Goal: Information Seeking & Learning: Learn about a topic

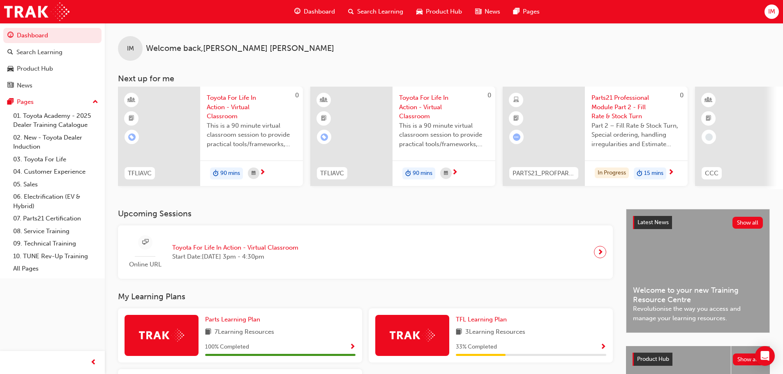
click at [440, 3] on div "Product Hub" at bounding box center [439, 11] width 59 height 17
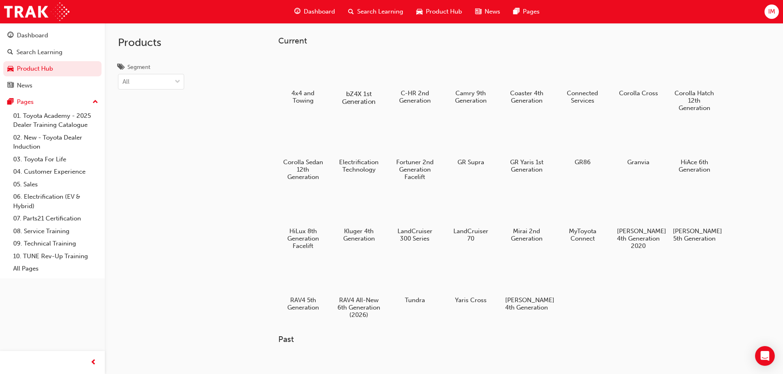
click at [369, 70] on div at bounding box center [359, 70] width 46 height 32
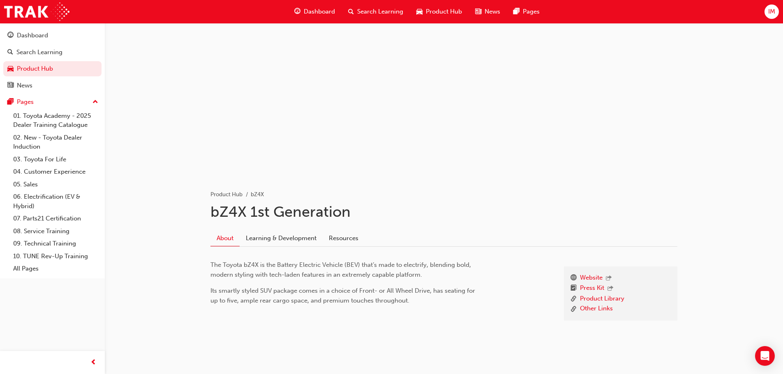
scroll to position [14, 0]
click at [300, 243] on link "Learning & Development" at bounding box center [281, 236] width 83 height 16
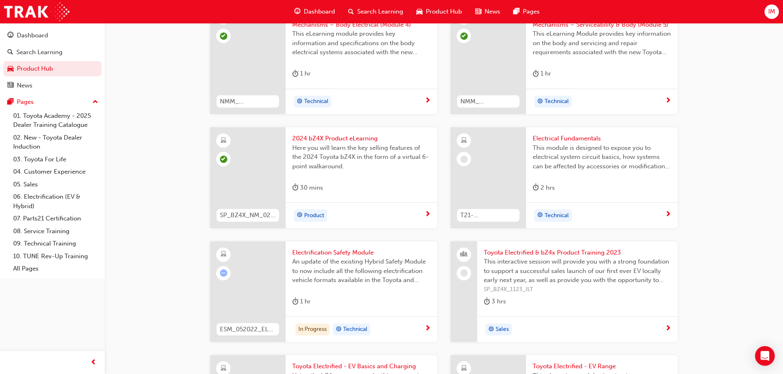
scroll to position [521, 0]
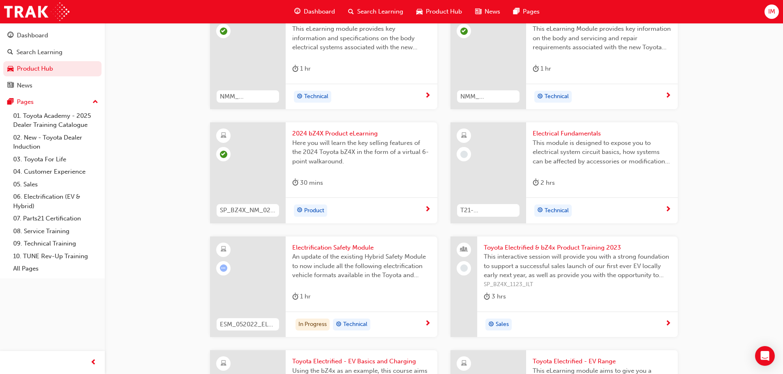
click at [326, 259] on span "An update of the existing Hybrid Safety Module to now include all the following…" at bounding box center [361, 266] width 139 height 28
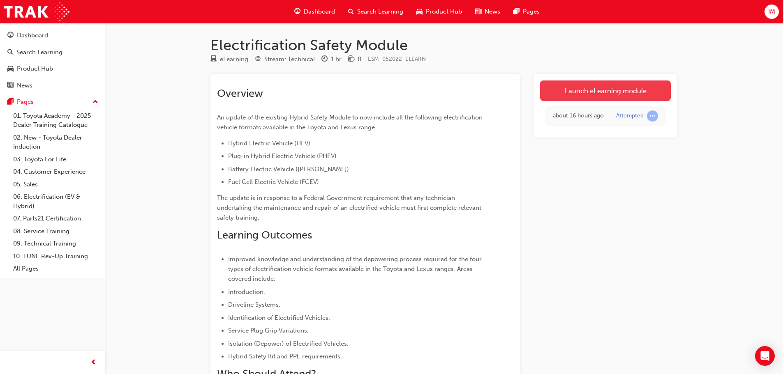
click at [577, 95] on link "Launch eLearning module" at bounding box center [605, 91] width 131 height 21
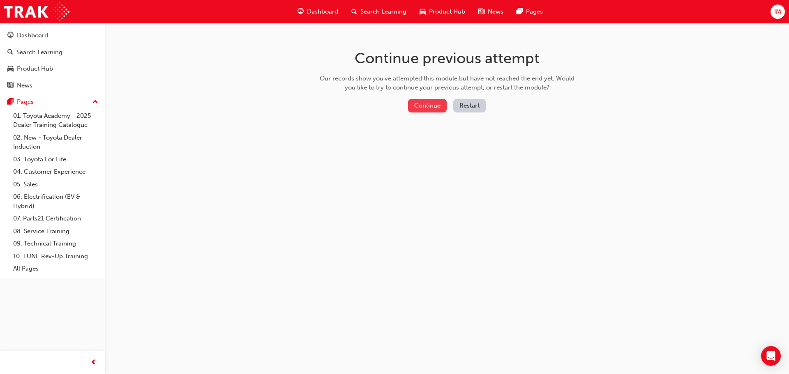
click at [436, 103] on button "Continue" at bounding box center [427, 106] width 39 height 14
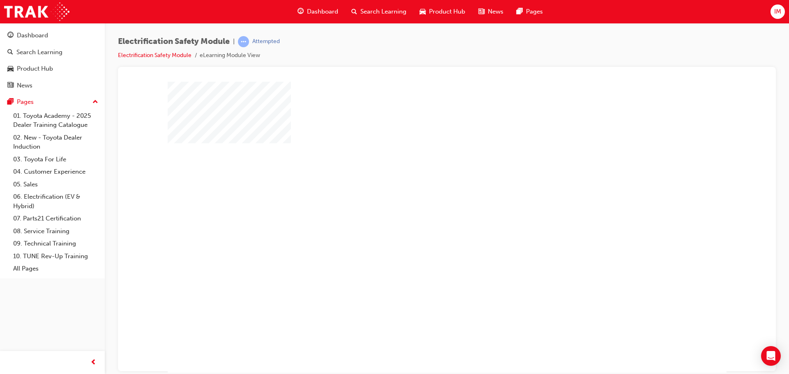
click at [423, 203] on div "play" at bounding box center [423, 203] width 0 height 0
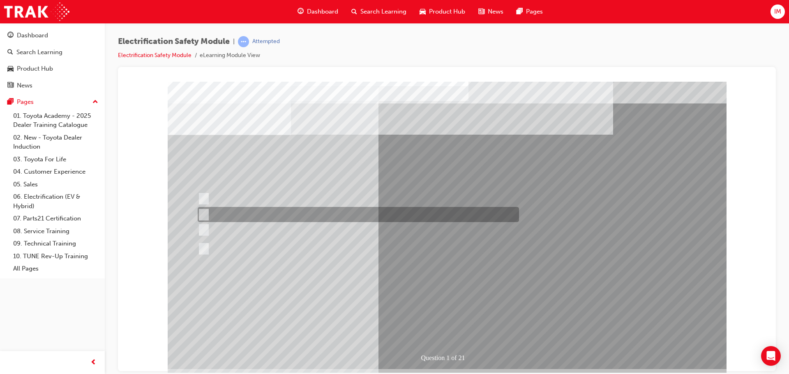
scroll to position [17, 0]
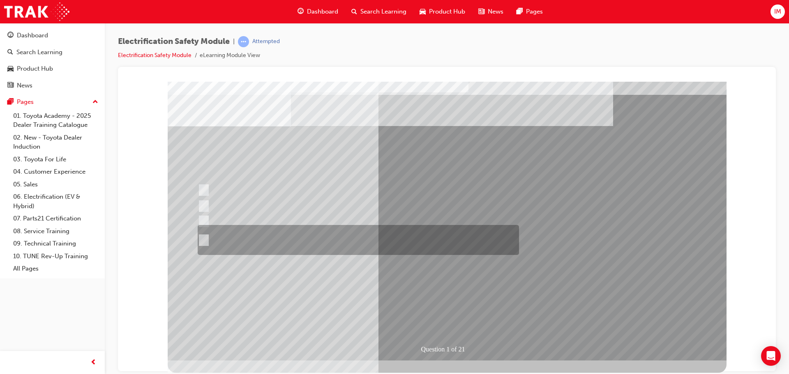
click at [425, 243] on div at bounding box center [356, 240] width 321 height 30
radio input "true"
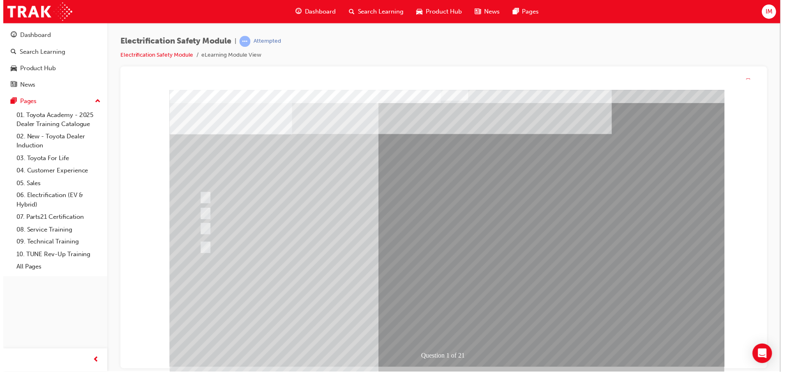
scroll to position [0, 0]
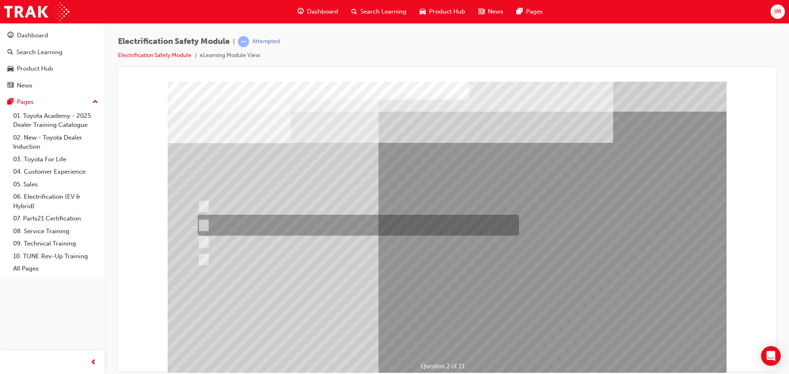
click at [398, 232] on div at bounding box center [356, 225] width 321 height 21
radio input "true"
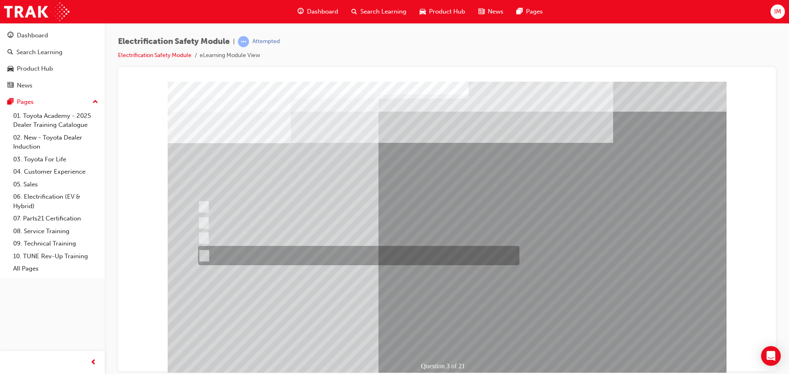
click at [367, 263] on div at bounding box center [356, 255] width 321 height 19
radio input "true"
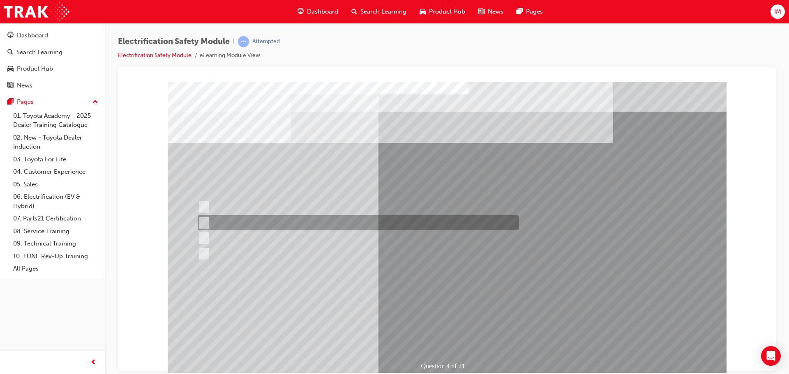
click at [284, 224] on div at bounding box center [356, 222] width 321 height 15
checkbox input "true"
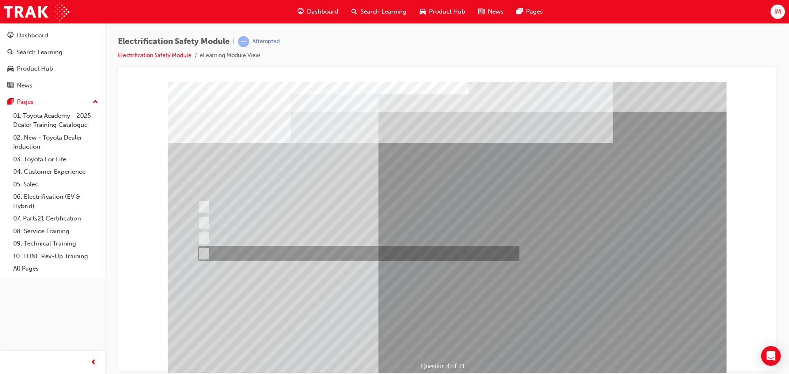
click at [288, 253] on div at bounding box center [356, 253] width 321 height 15
checkbox input "true"
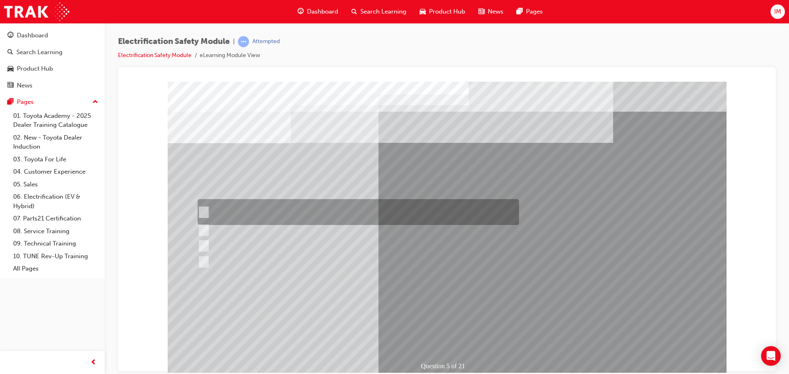
click at [302, 201] on div at bounding box center [356, 212] width 321 height 26
checkbox input "true"
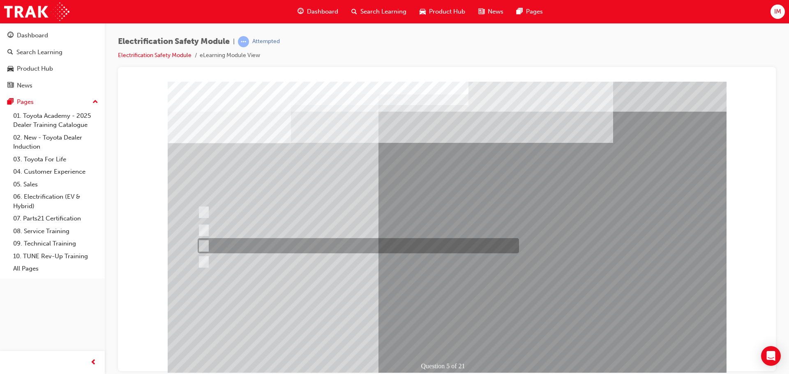
click at [309, 246] on div at bounding box center [356, 245] width 321 height 15
checkbox input "true"
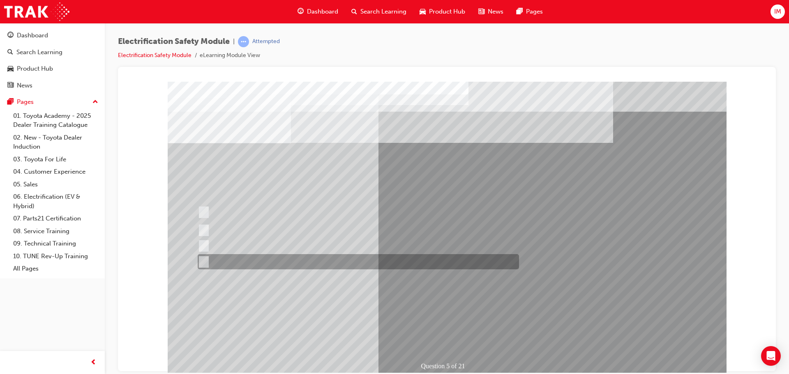
click at [312, 259] on div at bounding box center [356, 261] width 321 height 15
checkbox input "true"
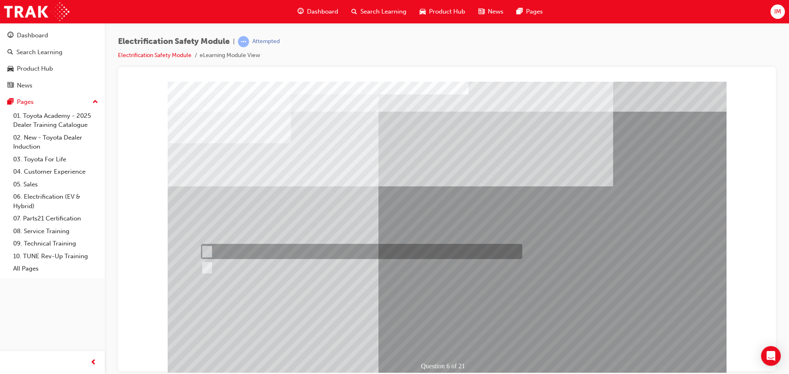
click at [278, 257] on div at bounding box center [359, 251] width 321 height 15
radio input "true"
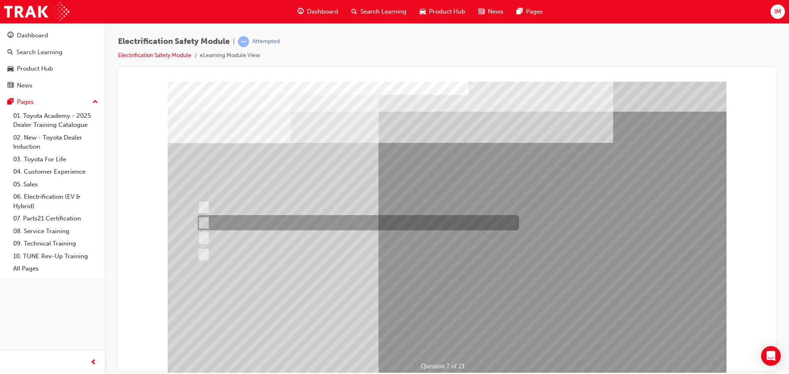
click at [348, 221] on div at bounding box center [356, 222] width 321 height 15
radio input "true"
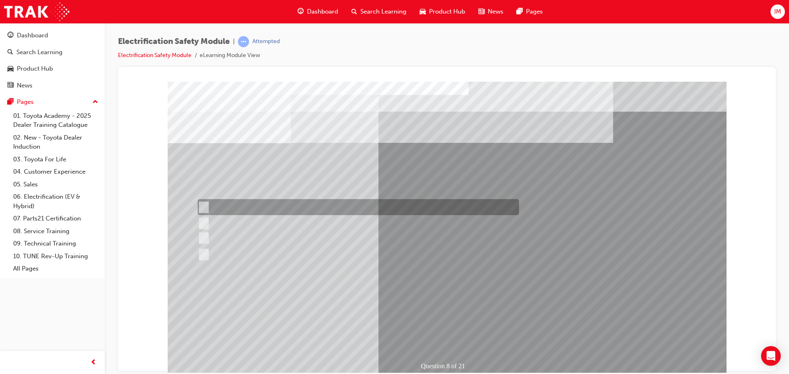
click at [309, 209] on div at bounding box center [356, 207] width 321 height 16
radio input "true"
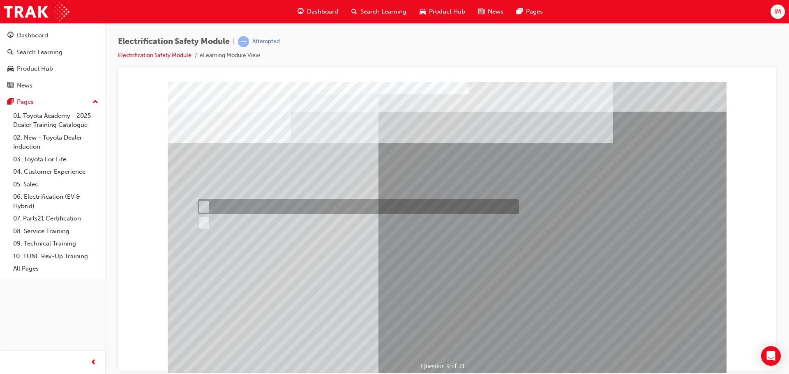
click at [234, 206] on div at bounding box center [356, 206] width 321 height 15
radio input "true"
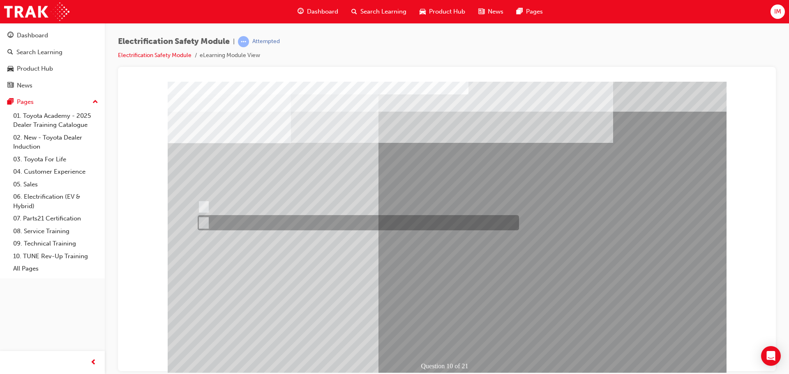
click at [235, 224] on div at bounding box center [356, 222] width 321 height 15
radio input "true"
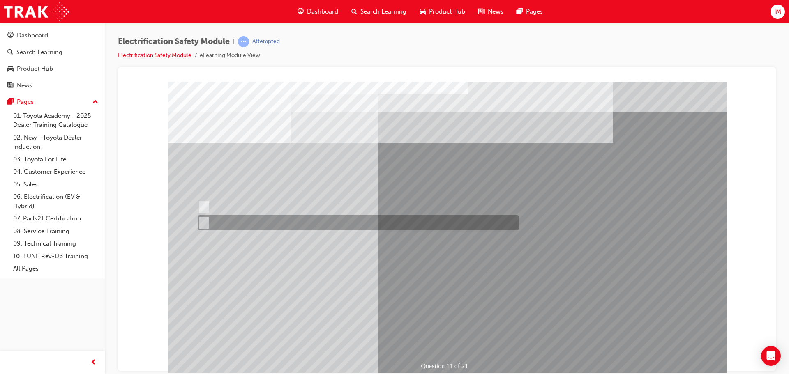
click at [237, 220] on div at bounding box center [356, 222] width 321 height 15
radio input "true"
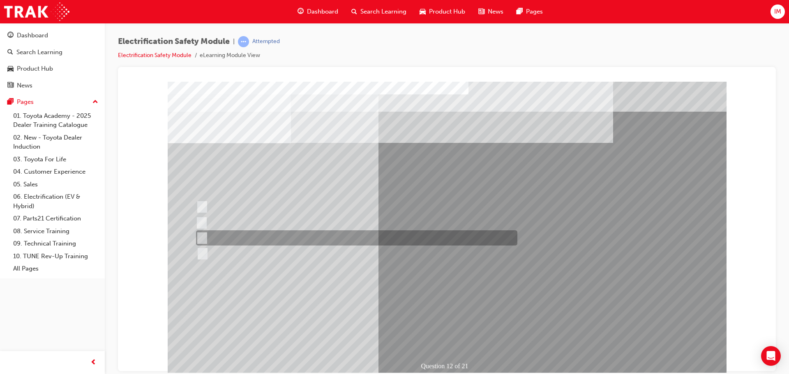
click at [314, 241] on div at bounding box center [354, 238] width 321 height 15
radio input "true"
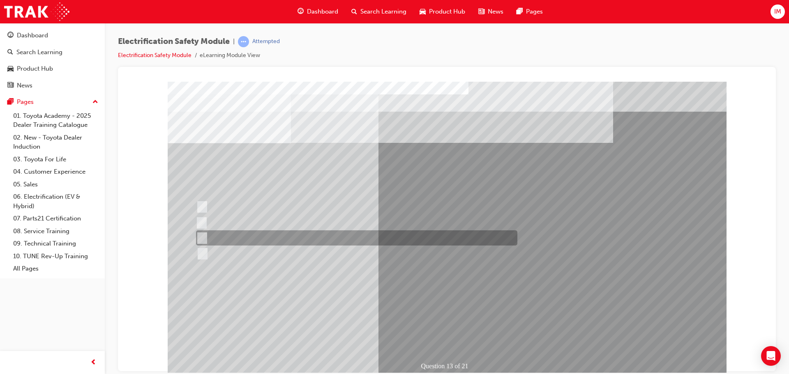
click at [359, 239] on div at bounding box center [354, 238] width 321 height 15
radio input "true"
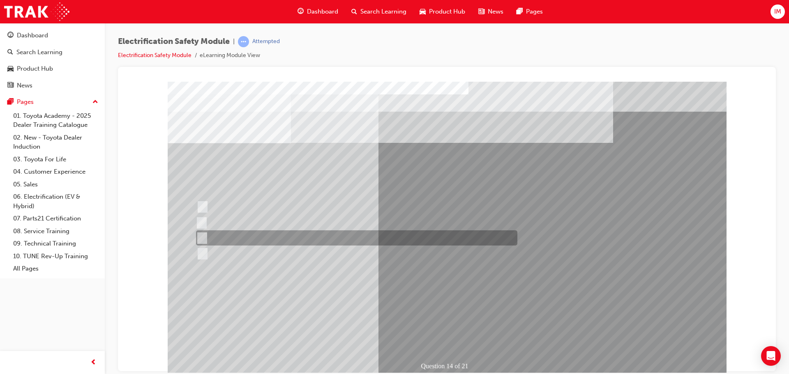
click at [260, 239] on div at bounding box center [354, 238] width 321 height 15
radio input "true"
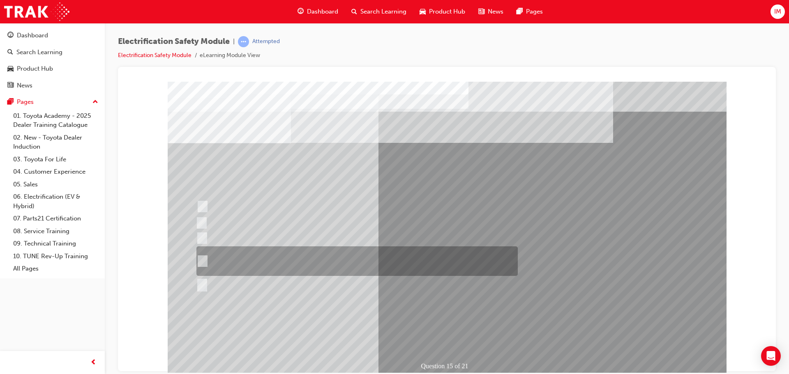
click at [366, 266] on div at bounding box center [354, 262] width 321 height 30
radio input "true"
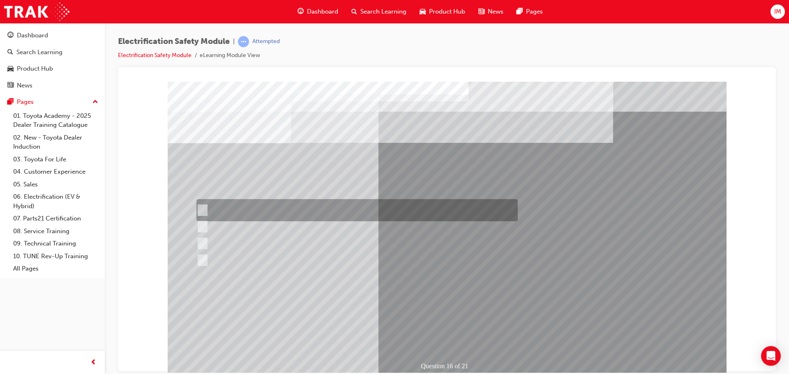
click at [378, 207] on div at bounding box center [354, 210] width 321 height 22
radio input "true"
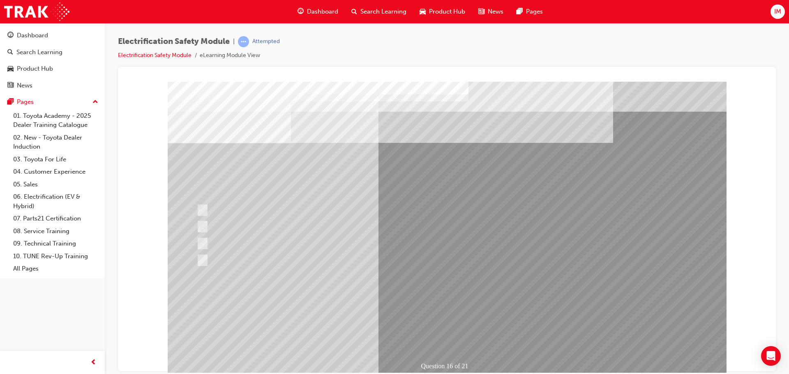
click at [438, 324] on div "Question 16 of 21" at bounding box center [447, 229] width 559 height 296
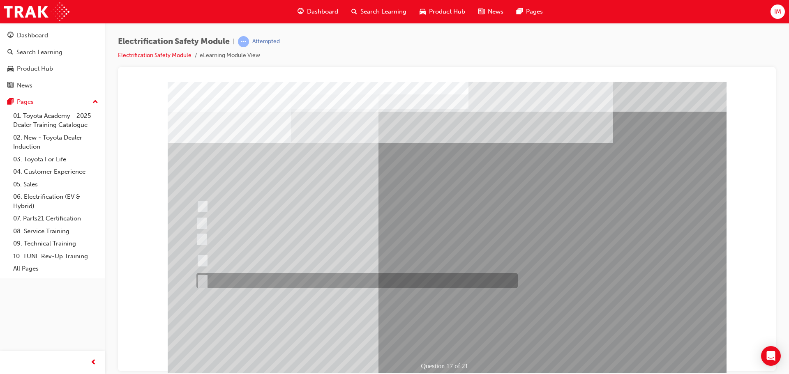
click at [304, 279] on div at bounding box center [354, 280] width 321 height 15
radio input "true"
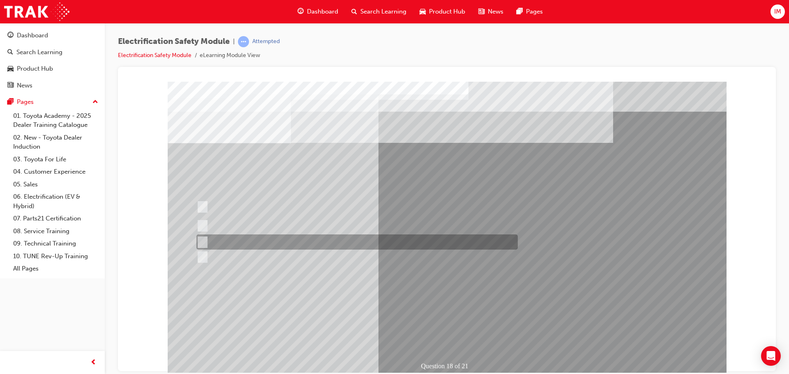
click at [375, 244] on div at bounding box center [354, 242] width 321 height 15
radio input "true"
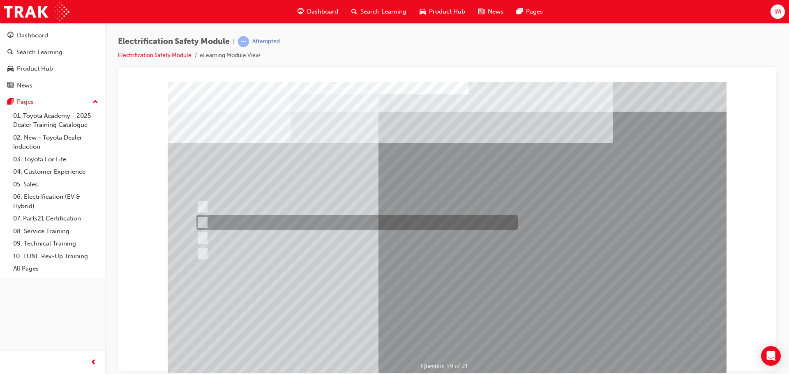
click at [417, 225] on div at bounding box center [354, 222] width 321 height 15
radio input "true"
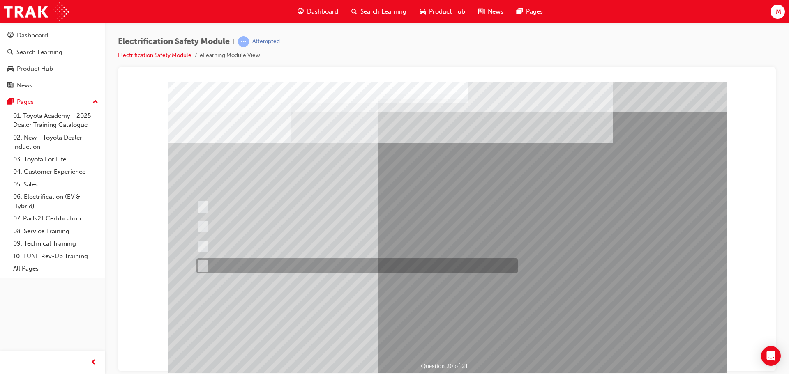
click at [342, 269] on div at bounding box center [354, 266] width 321 height 15
radio input "true"
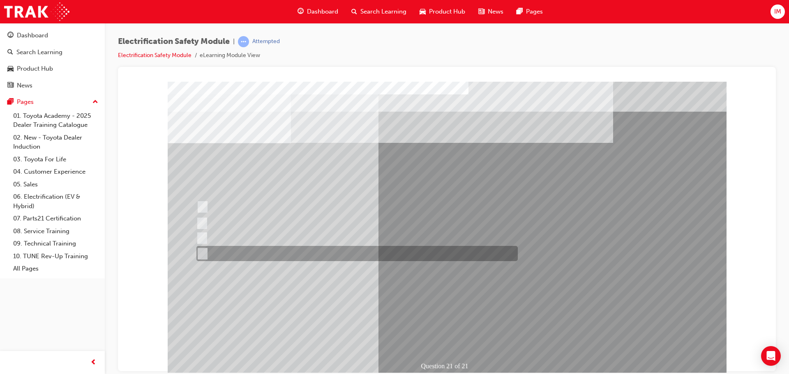
click at [316, 251] on div at bounding box center [354, 253] width 321 height 15
radio input "true"
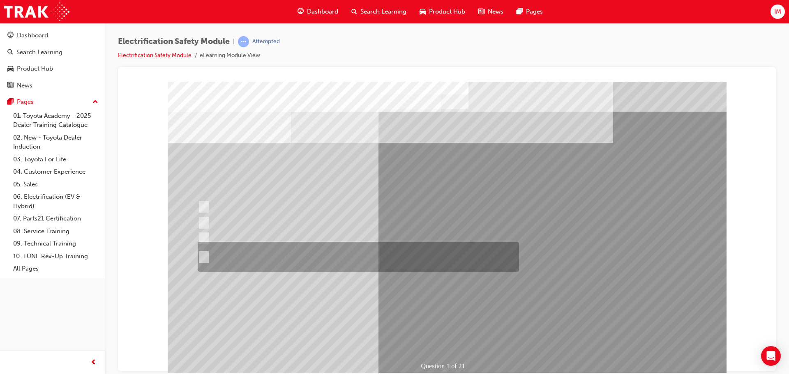
click at [404, 251] on div at bounding box center [356, 257] width 321 height 30
radio input "true"
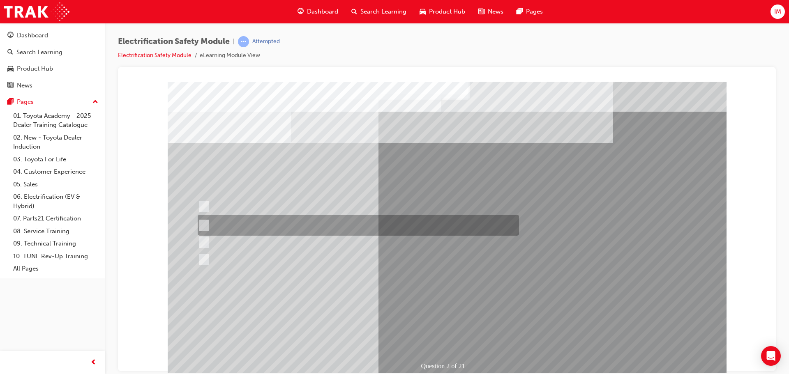
click at [320, 223] on div at bounding box center [356, 225] width 321 height 21
radio input "true"
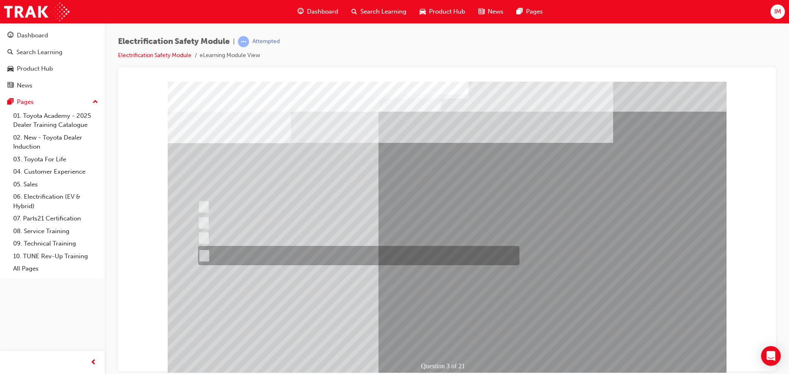
click at [392, 263] on div at bounding box center [356, 255] width 321 height 19
radio input "true"
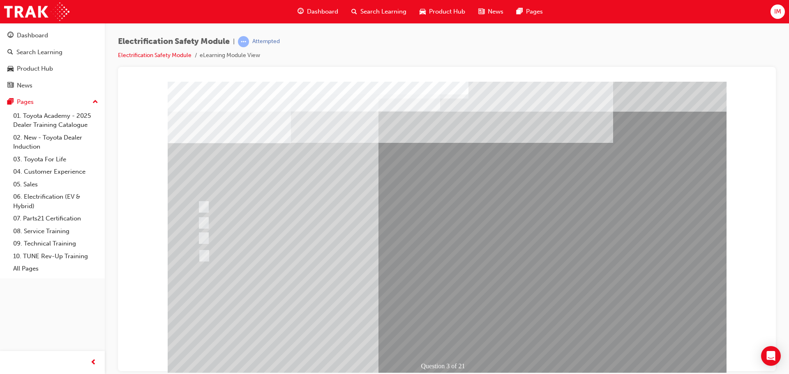
drag, startPoint x: 438, startPoint y: 321, endPoint x: 439, endPoint y: 326, distance: 4.6
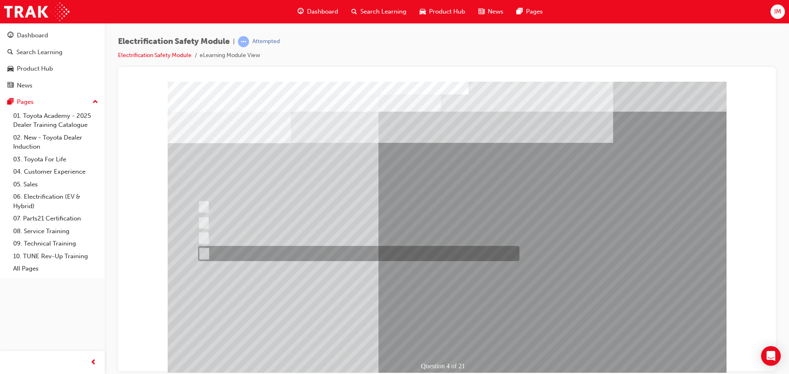
click at [275, 260] on div at bounding box center [356, 253] width 321 height 15
checkbox input "true"
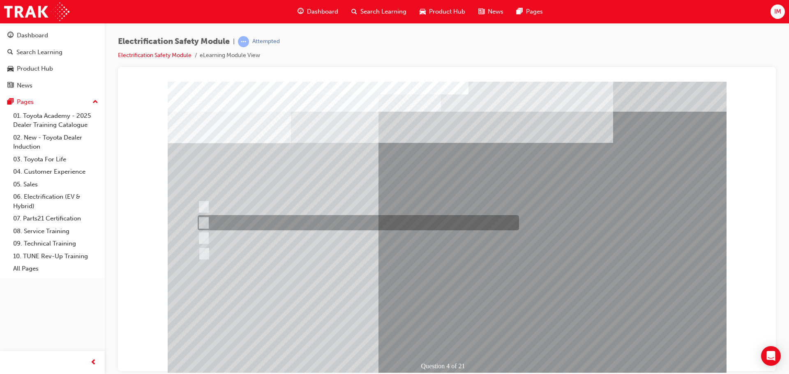
click at [268, 227] on div at bounding box center [356, 222] width 321 height 15
checkbox input "true"
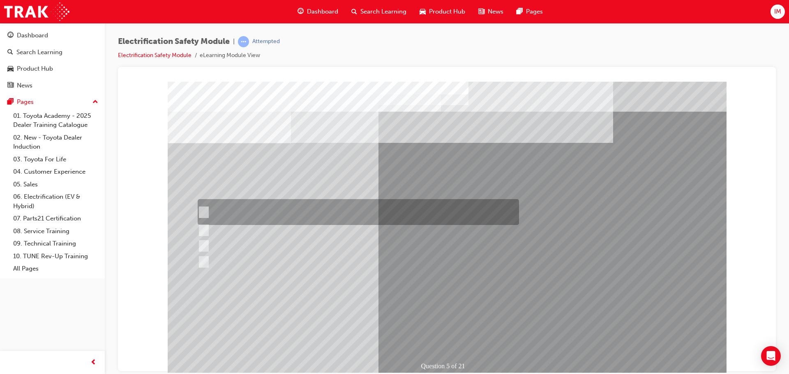
click at [319, 212] on div at bounding box center [356, 212] width 321 height 26
checkbox input "true"
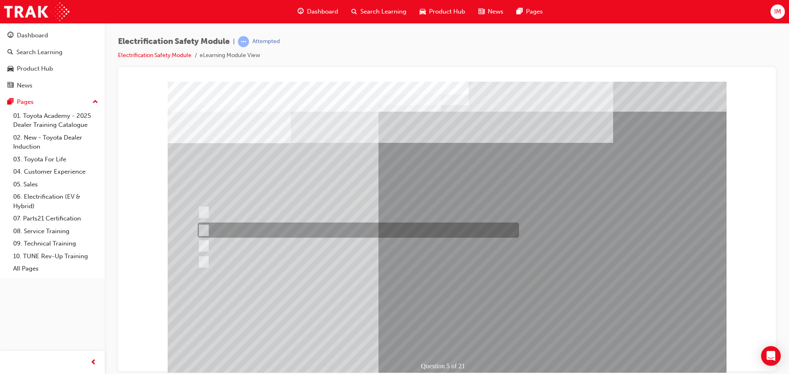
click at [324, 232] on div at bounding box center [356, 230] width 321 height 15
checkbox input "true"
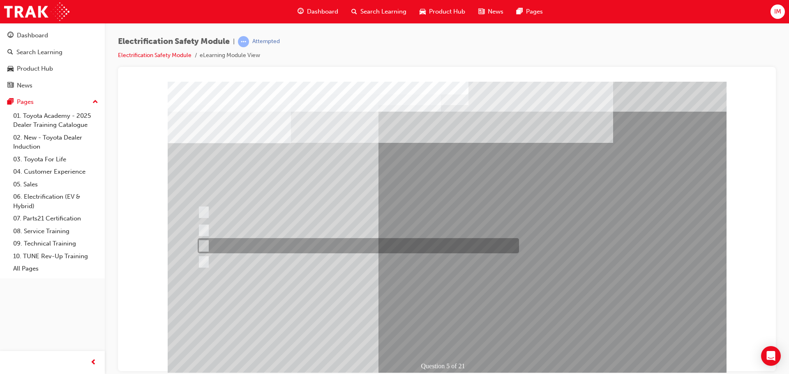
click at [324, 243] on div at bounding box center [356, 245] width 321 height 15
checkbox input "true"
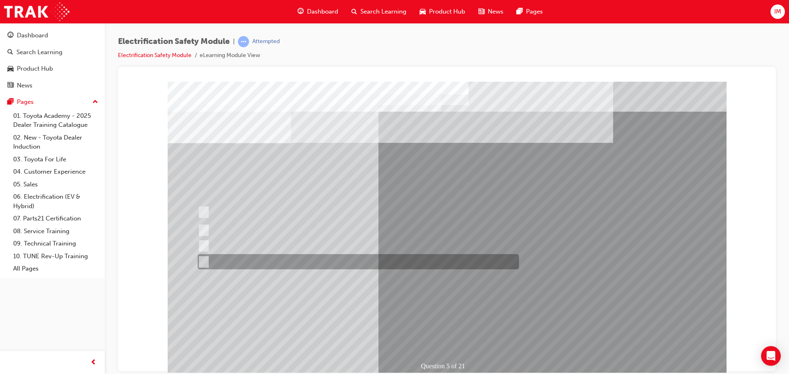
click at [324, 255] on div at bounding box center [356, 261] width 321 height 15
checkbox input "true"
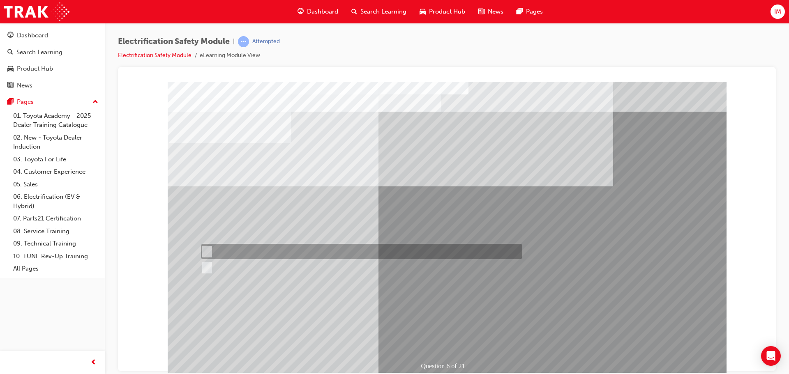
click at [221, 247] on div at bounding box center [359, 251] width 321 height 15
radio input "true"
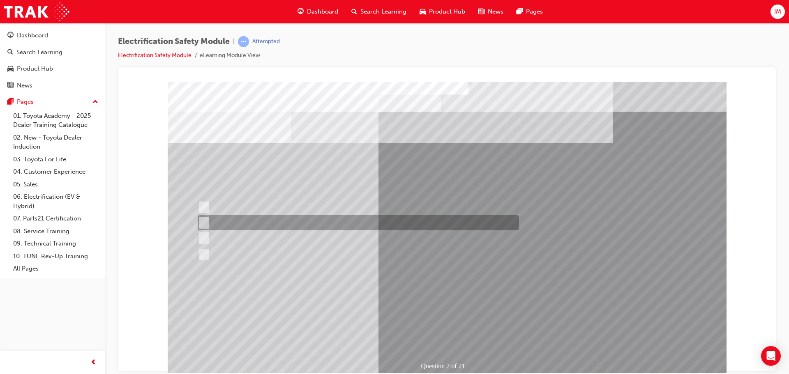
click at [252, 222] on div at bounding box center [356, 222] width 321 height 15
radio input "true"
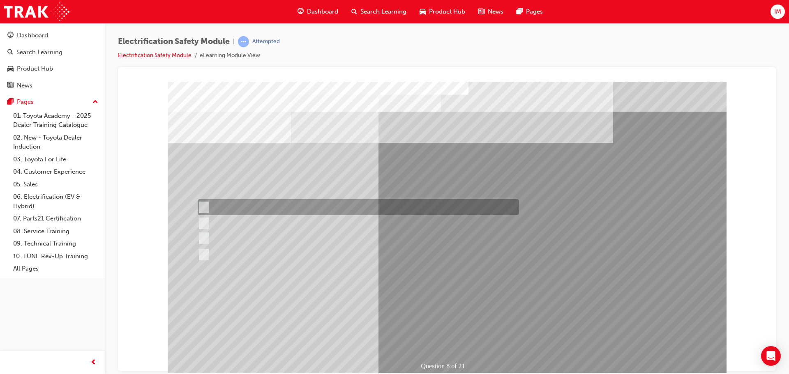
click at [358, 203] on div at bounding box center [356, 207] width 321 height 16
radio input "true"
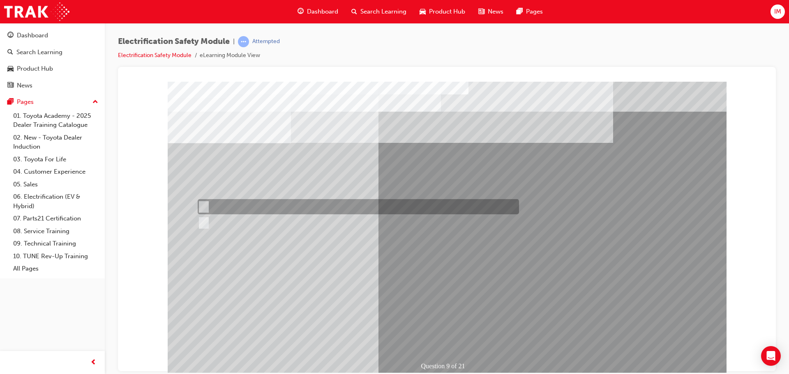
click at [221, 202] on div at bounding box center [356, 206] width 321 height 15
radio input "true"
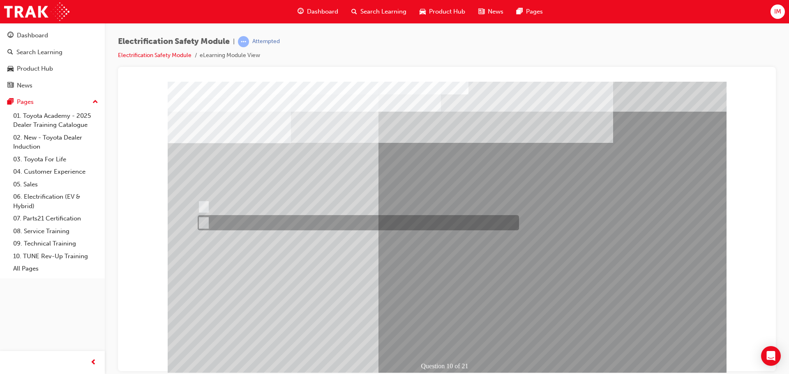
click at [286, 227] on div at bounding box center [356, 222] width 321 height 15
radio input "true"
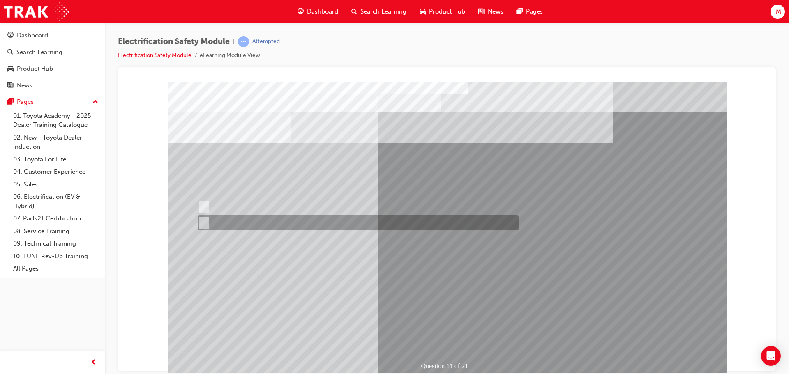
click at [219, 224] on div at bounding box center [356, 222] width 321 height 15
radio input "true"
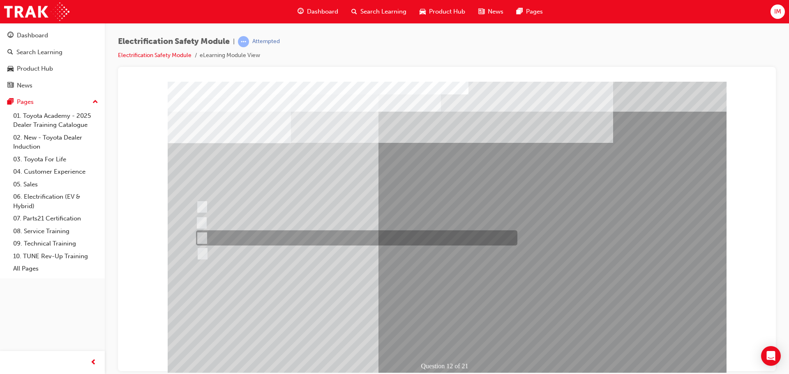
click at [328, 241] on div at bounding box center [354, 238] width 321 height 15
radio input "true"
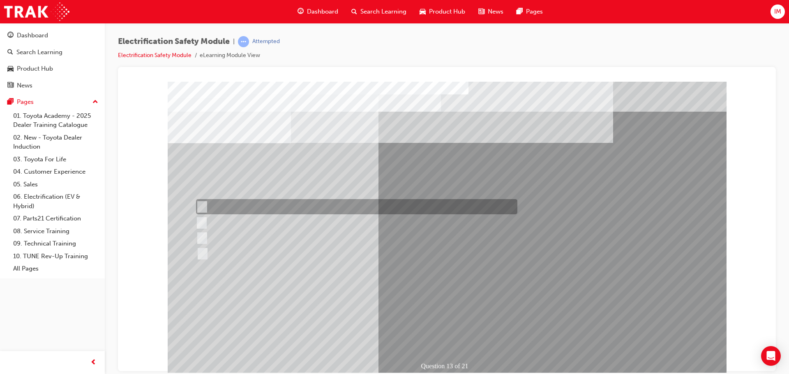
click at [341, 211] on div at bounding box center [354, 206] width 321 height 15
radio input "true"
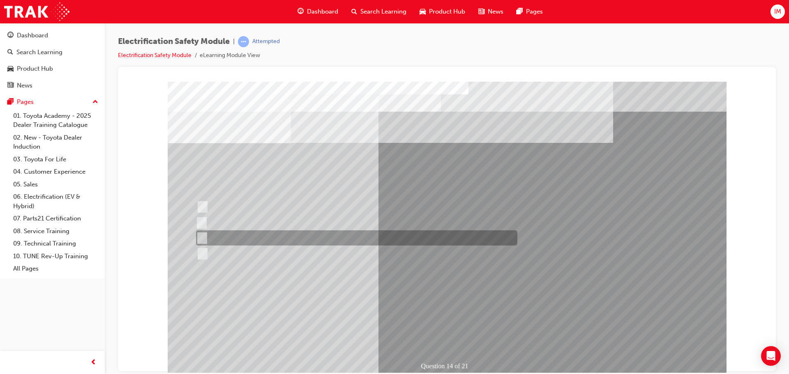
click at [288, 238] on div at bounding box center [354, 238] width 321 height 15
radio input "true"
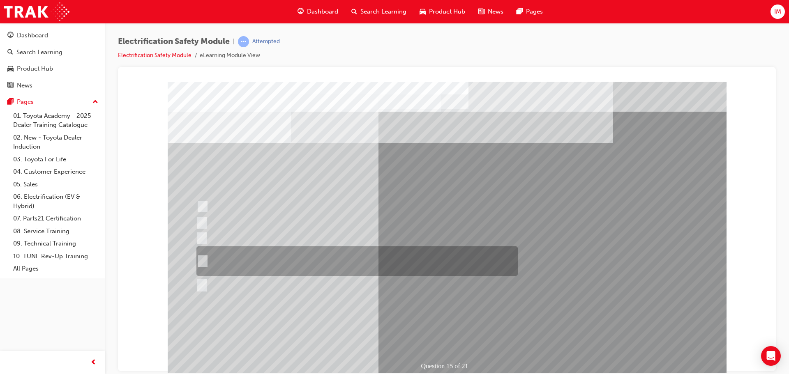
click at [374, 247] on div at bounding box center [354, 262] width 321 height 30
radio input "true"
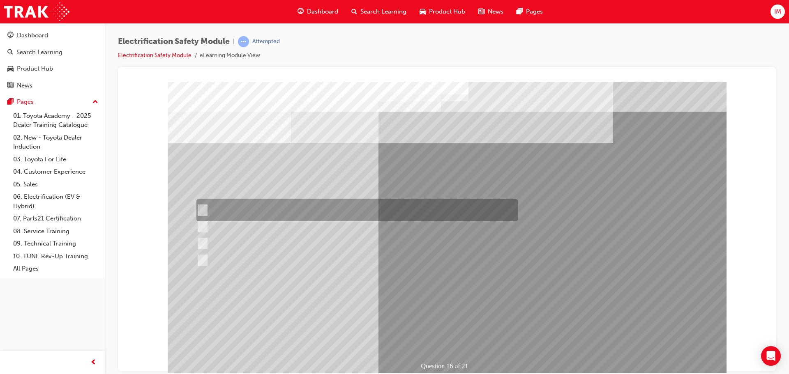
click at [427, 209] on div at bounding box center [354, 210] width 321 height 22
radio input "true"
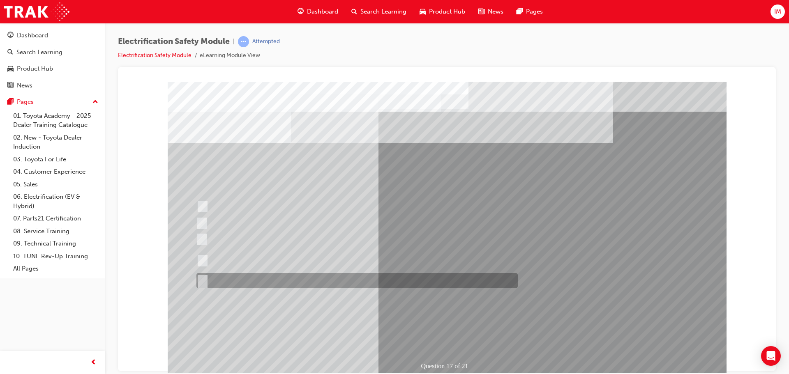
click at [294, 284] on div at bounding box center [354, 280] width 321 height 15
radio input "true"
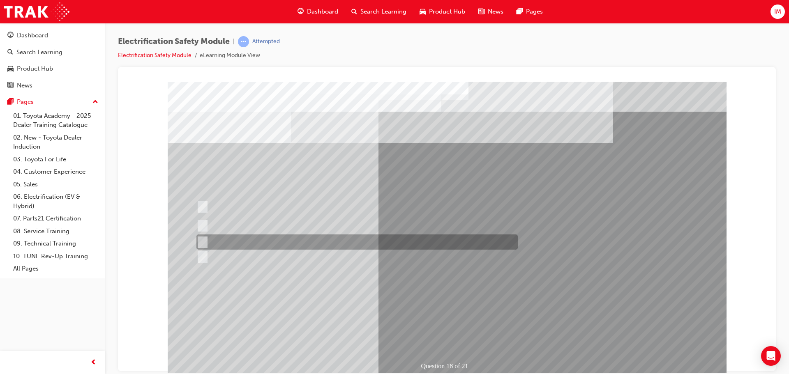
click at [261, 239] on div at bounding box center [354, 242] width 321 height 15
radio input "true"
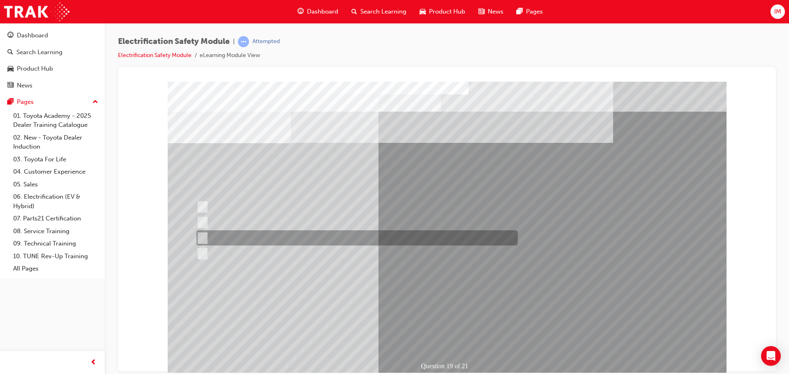
click at [267, 240] on div at bounding box center [354, 238] width 321 height 15
radio input "true"
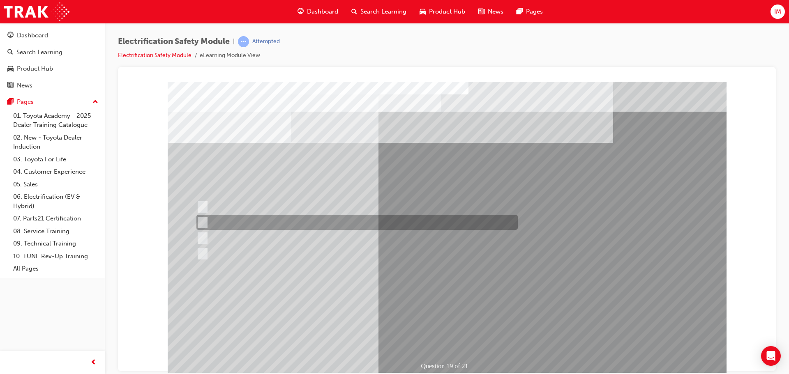
click at [273, 227] on div at bounding box center [354, 222] width 321 height 15
radio input "true"
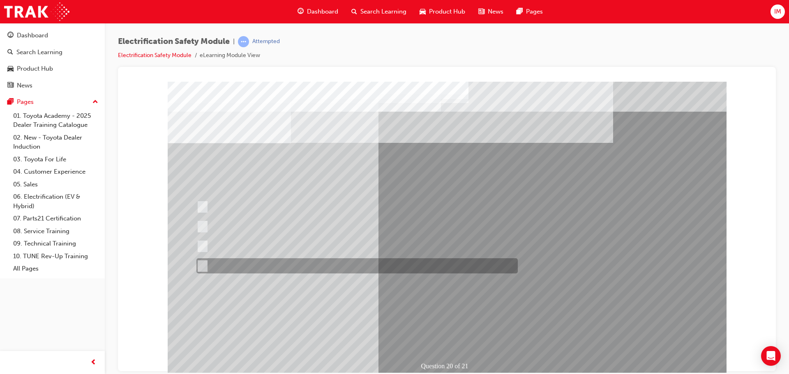
click at [273, 268] on div at bounding box center [354, 266] width 321 height 15
radio input "true"
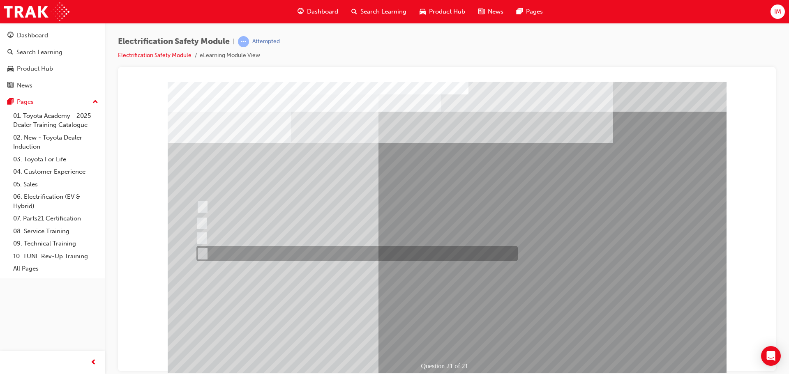
click at [219, 259] on div at bounding box center [354, 253] width 321 height 15
radio input "true"
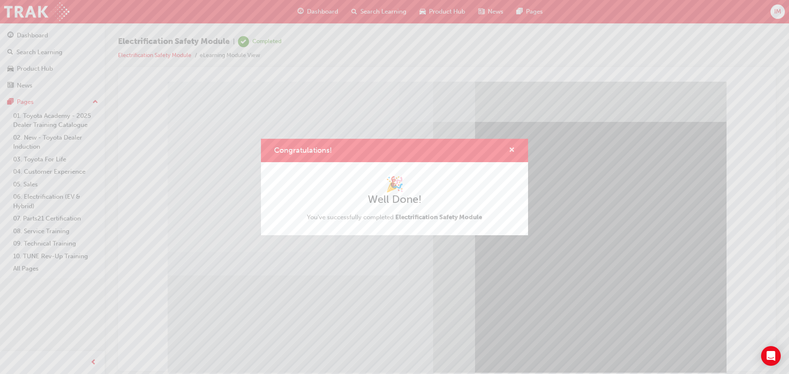
click at [513, 148] on span "cross-icon" at bounding box center [512, 150] width 6 height 7
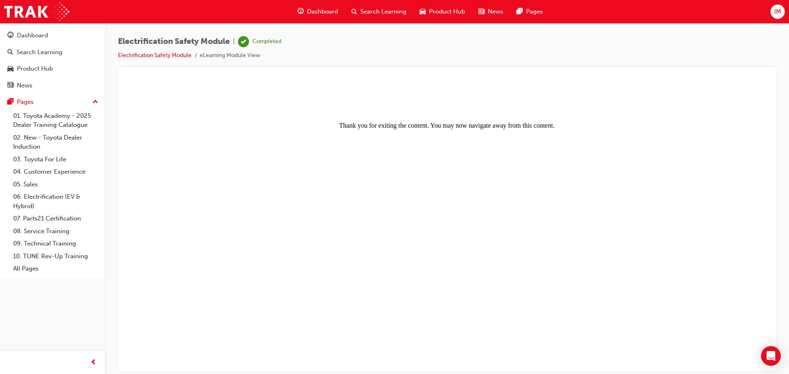
click at [248, 350] on body "Thank you for exiting the content. You may now navigate away from this content." at bounding box center [447, 227] width 638 height 285
click at [428, 11] on div "Product Hub" at bounding box center [442, 11] width 59 height 17
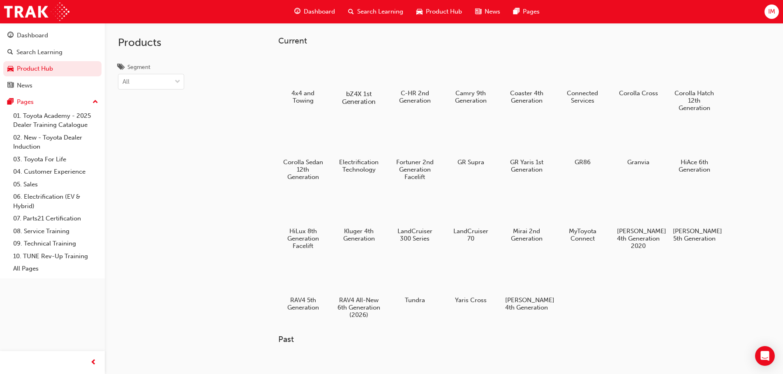
click at [352, 79] on div at bounding box center [359, 70] width 46 height 32
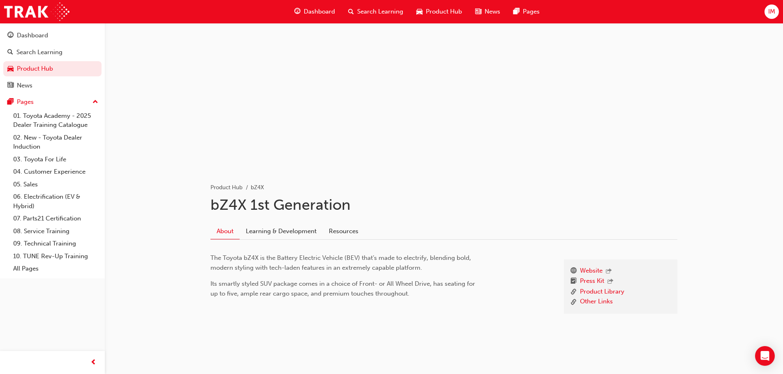
scroll to position [30, 0]
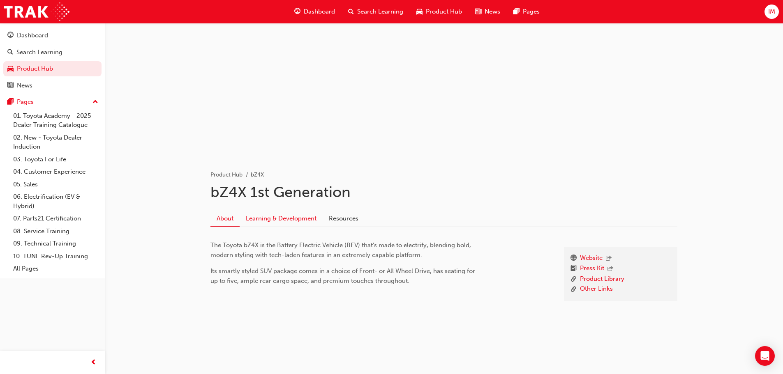
click at [276, 216] on link "Learning & Development" at bounding box center [281, 219] width 83 height 16
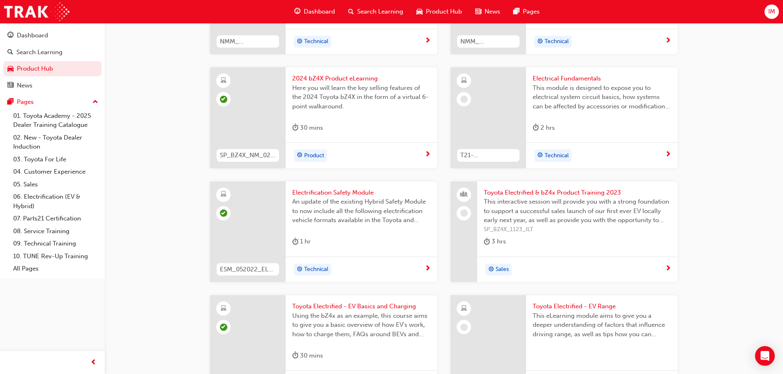
scroll to position [578, 0]
click at [561, 186] on span "Toyota Electrified & bZ4x Product Training 2023" at bounding box center [577, 190] width 187 height 9
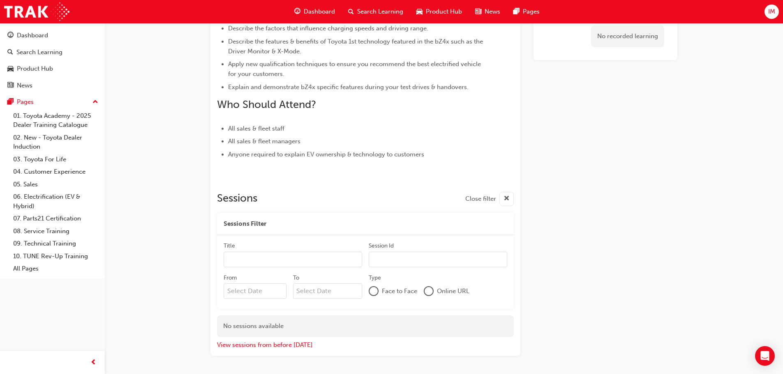
scroll to position [388, 0]
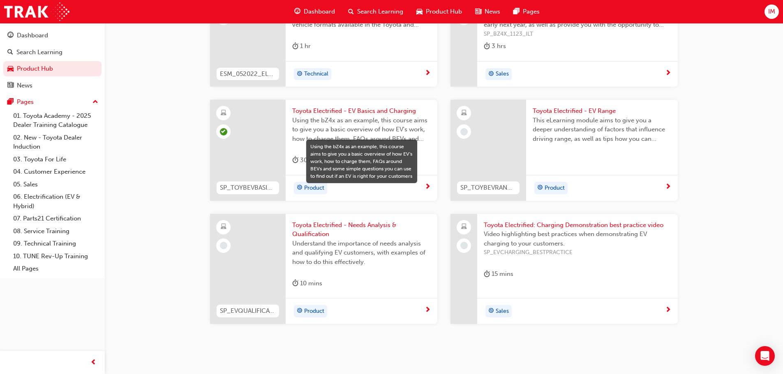
scroll to position [772, 0]
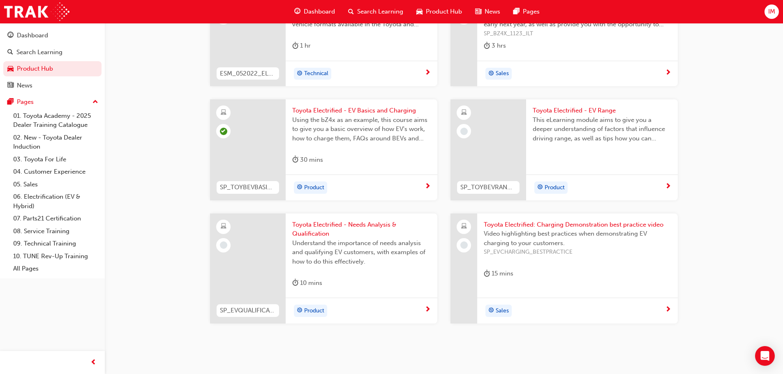
click at [546, 106] on span "Toyota Electrified - EV Range" at bounding box center [602, 110] width 139 height 9
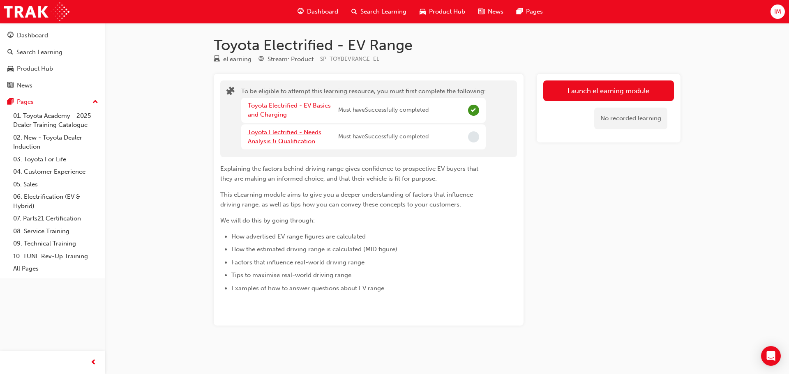
click at [317, 134] on link "Toyota Electrified - Needs Analysis & Qualification" at bounding box center [285, 137] width 74 height 17
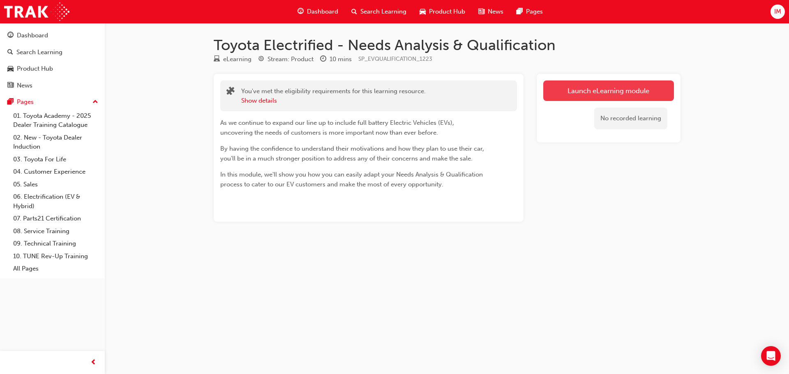
click at [612, 95] on link "Launch eLearning module" at bounding box center [608, 91] width 131 height 21
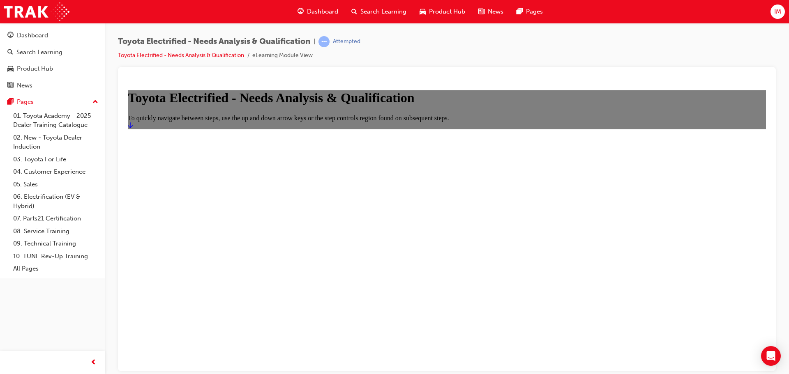
click at [133, 128] on icon "Start" at bounding box center [130, 125] width 5 height 7
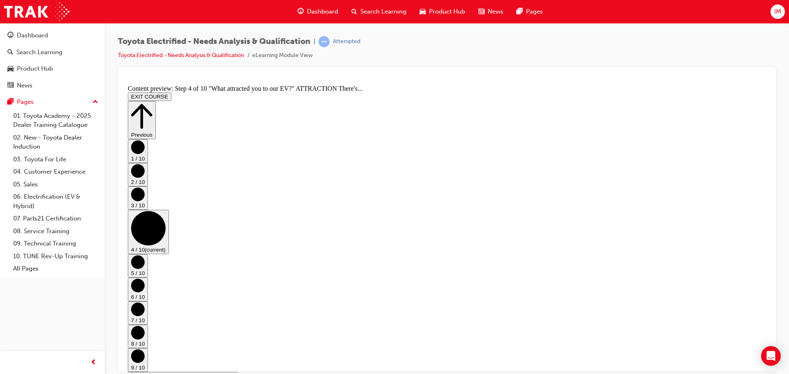
scroll to position [266, 0]
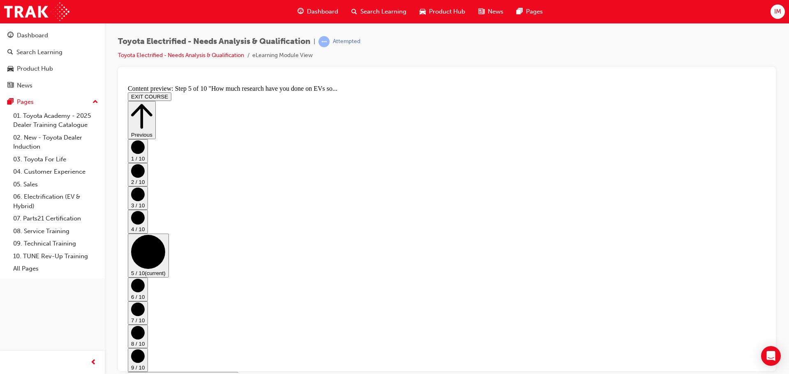
scroll to position [327, 0]
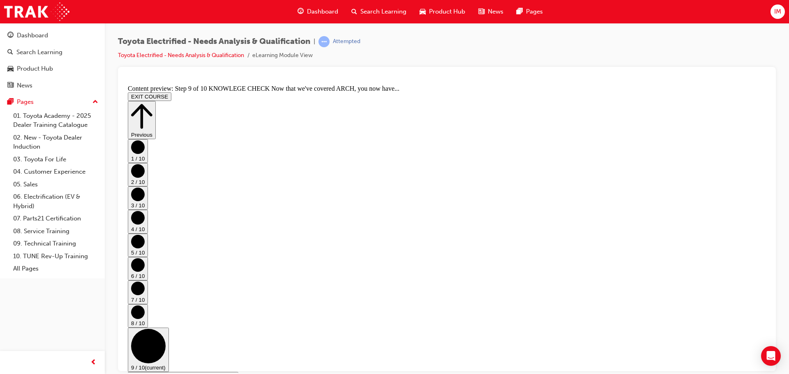
click at [145, 329] on circle "Step controls" at bounding box center [138, 336] width 14 height 14
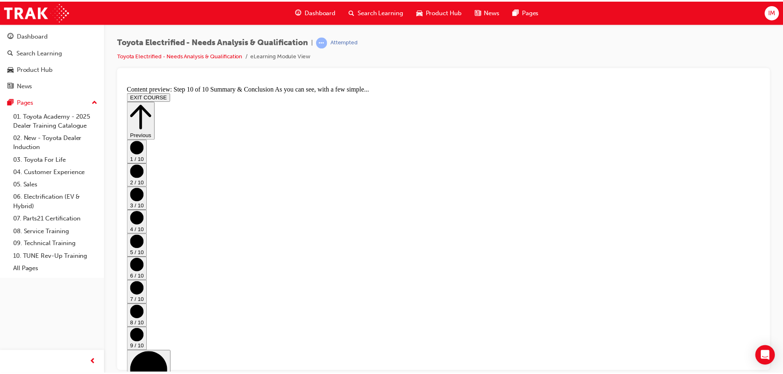
scroll to position [445, 0]
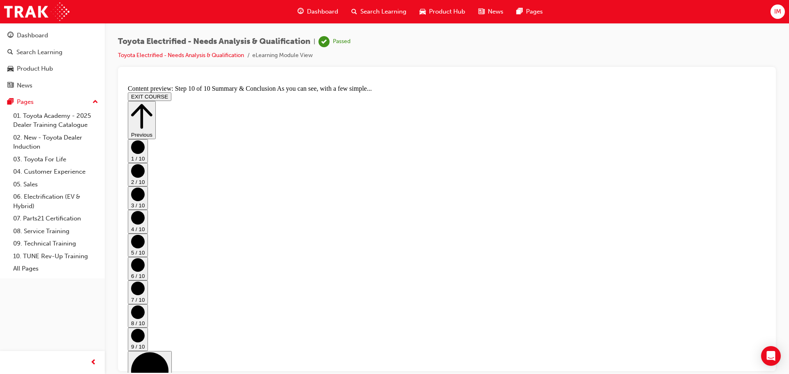
click at [425, 17] on div "Product Hub" at bounding box center [442, 11] width 59 height 17
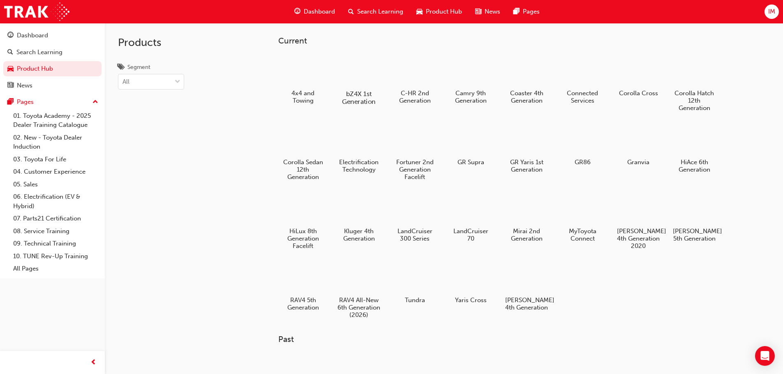
click at [383, 68] on div "bZ4X 1st Generation" at bounding box center [359, 80] width 52 height 58
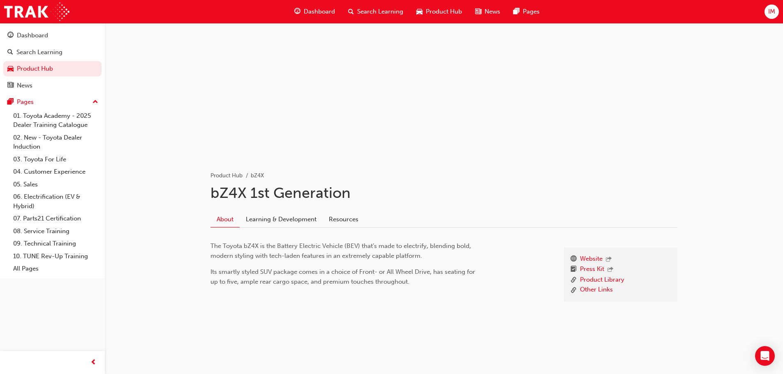
scroll to position [30, 0]
click at [315, 221] on link "Learning & Development" at bounding box center [281, 219] width 83 height 16
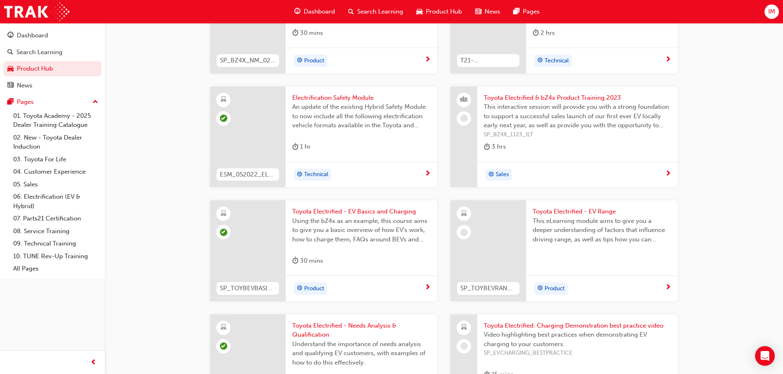
scroll to position [702, 0]
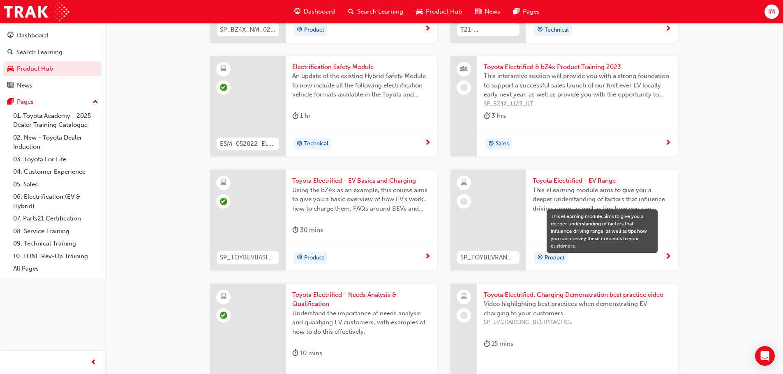
click at [568, 189] on span "This eLearning module aims to give you a deeper understanding of factors that i…" at bounding box center [602, 200] width 139 height 28
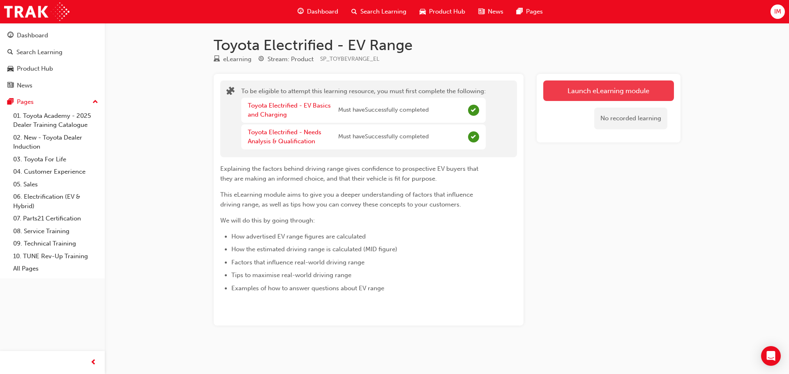
click at [578, 86] on button "Launch eLearning module" at bounding box center [608, 91] width 131 height 21
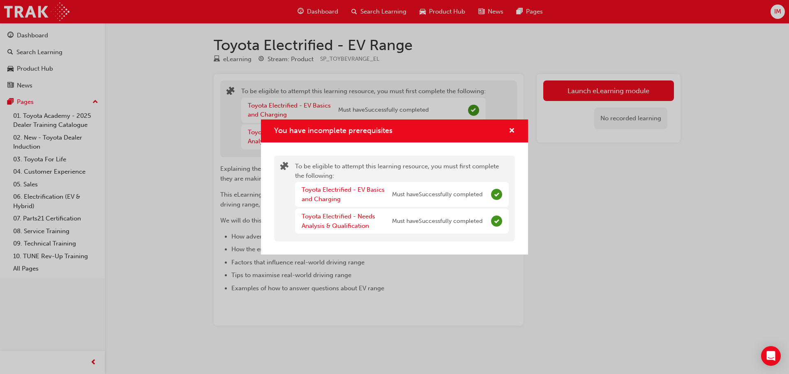
click at [508, 132] on div "You have incomplete prerequisites" at bounding box center [508, 131] width 13 height 10
click at [510, 132] on span "cross-icon" at bounding box center [512, 131] width 6 height 7
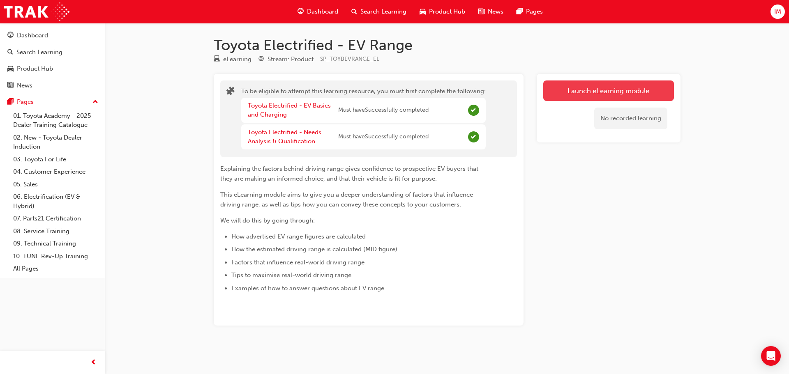
click at [578, 97] on button "Launch eLearning module" at bounding box center [608, 91] width 131 height 21
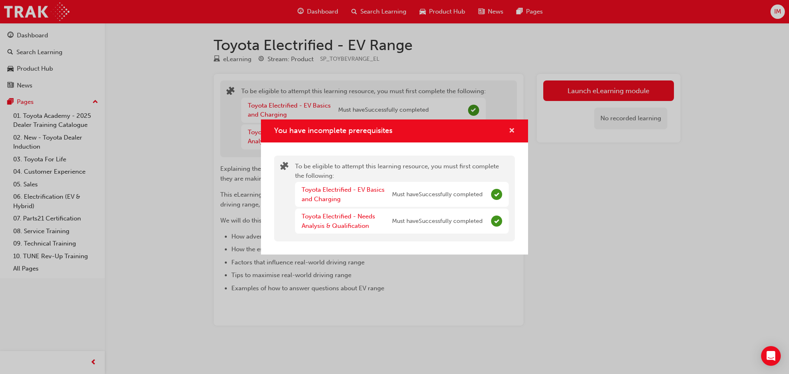
click at [514, 132] on span "cross-icon" at bounding box center [512, 131] width 6 height 7
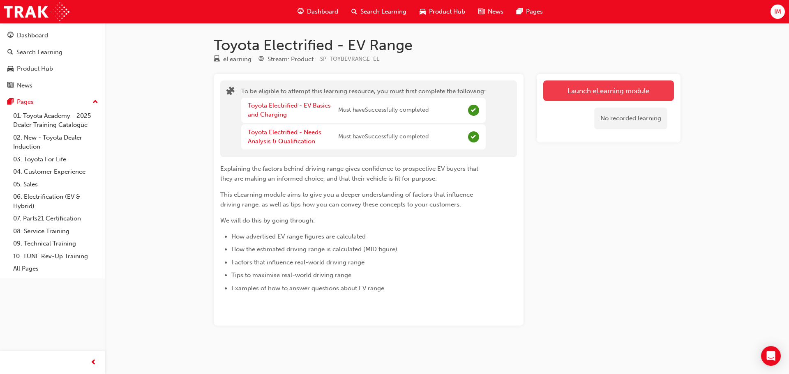
click at [633, 85] on button "Launch eLearning module" at bounding box center [608, 91] width 131 height 21
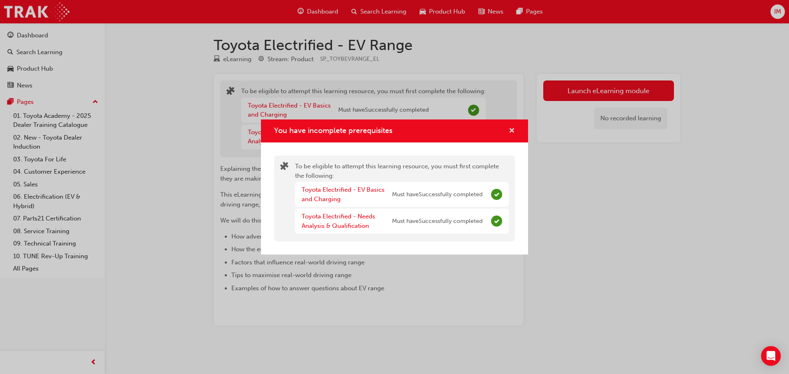
click at [514, 131] on span "cross-icon" at bounding box center [512, 131] width 6 height 7
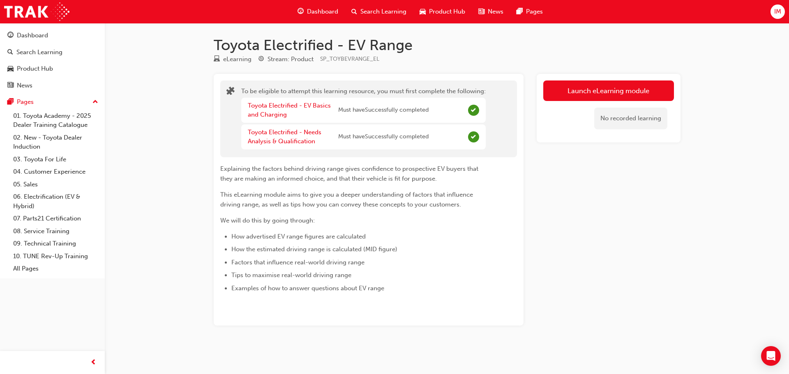
click at [776, 22] on div "Dashboard Search Learning Product Hub News Pages IM" at bounding box center [394, 11] width 789 height 23
click at [776, 15] on span "IM" at bounding box center [777, 11] width 7 height 9
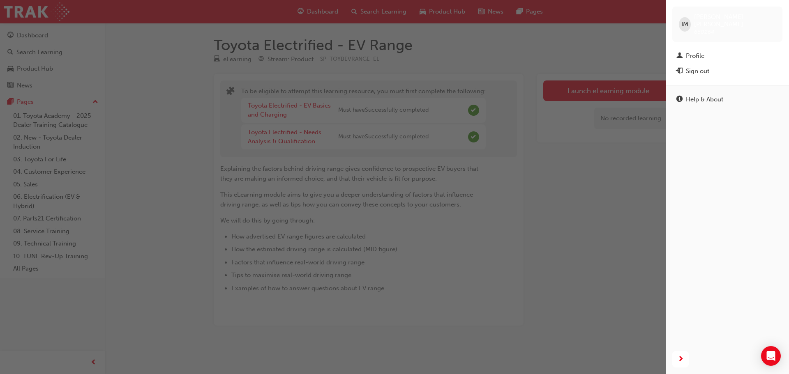
click at [716, 41] on div "IM [PERSON_NAME] 660264 Profile Sign out" at bounding box center [727, 42] width 123 height 85
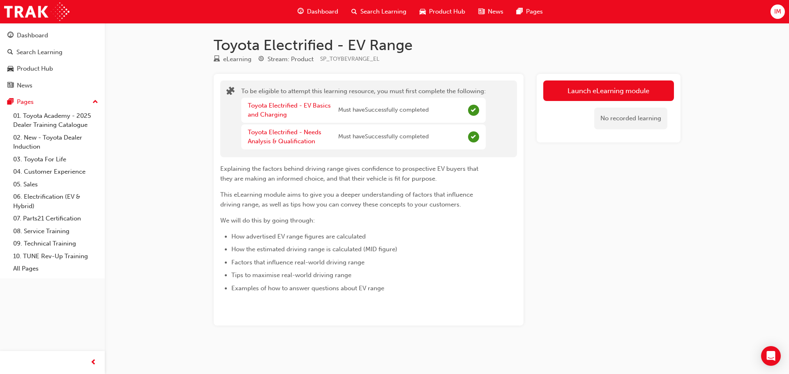
click at [780, 12] on span "IM" at bounding box center [777, 11] width 7 height 9
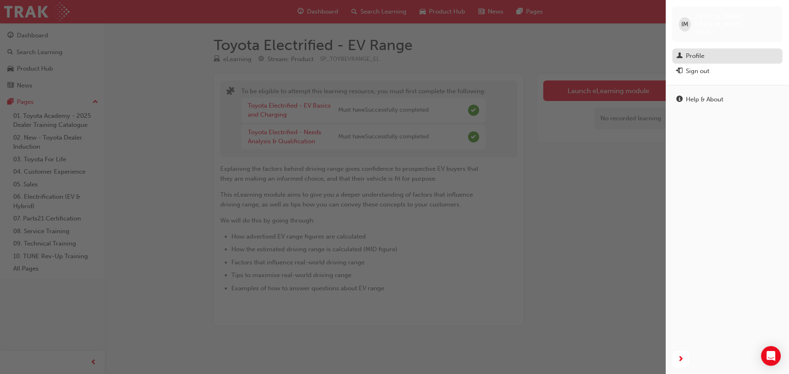
click at [703, 51] on div "Profile" at bounding box center [695, 55] width 18 height 9
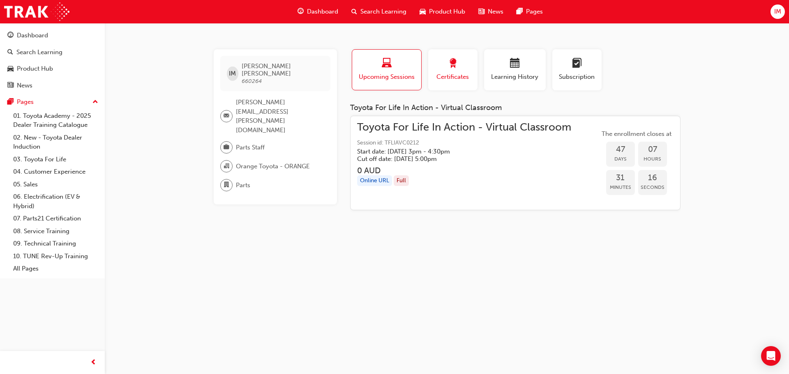
click at [443, 76] on span "Certificates" at bounding box center [452, 76] width 37 height 9
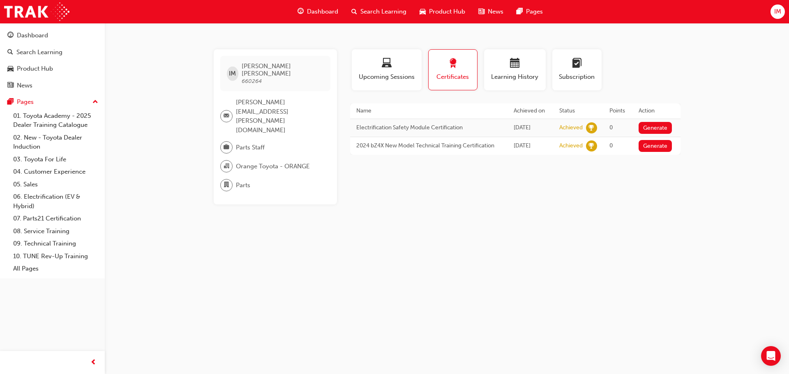
click at [420, 15] on span "car-icon" at bounding box center [423, 12] width 6 height 10
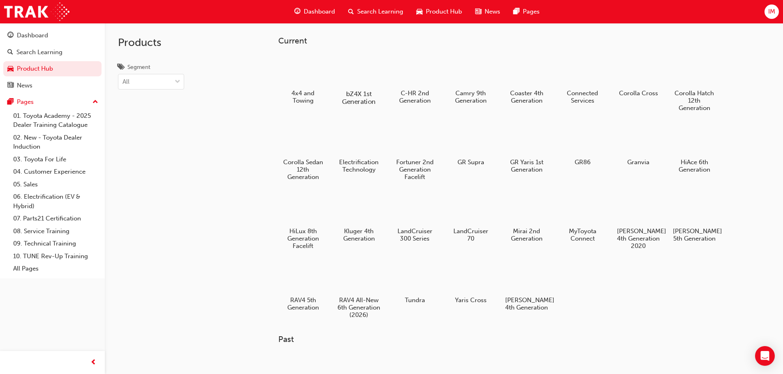
click at [345, 78] on div at bounding box center [359, 70] width 46 height 32
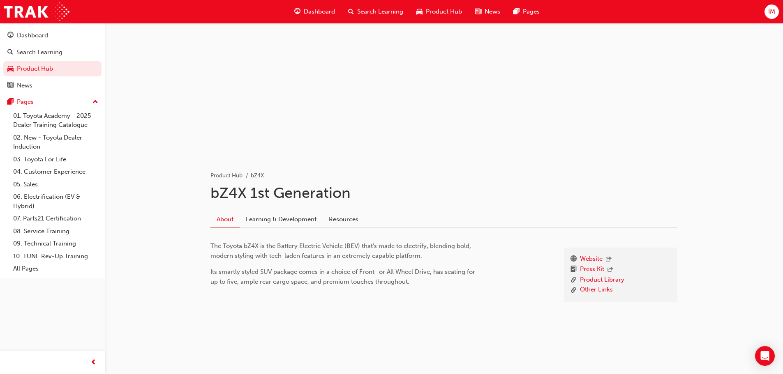
scroll to position [30, 0]
click at [275, 226] on div "About Learning & Development Resources" at bounding box center [443, 219] width 467 height 16
click at [285, 220] on link "Learning & Development" at bounding box center [281, 219] width 83 height 16
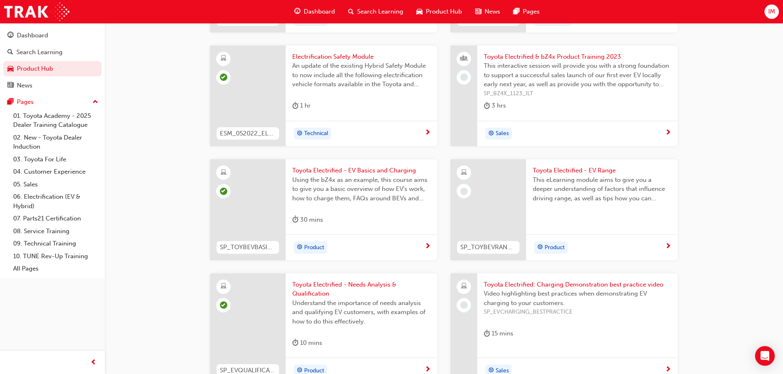
scroll to position [712, 0]
click at [550, 175] on span "This eLearning module aims to give you a deeper understanding of factors that i…" at bounding box center [602, 189] width 139 height 28
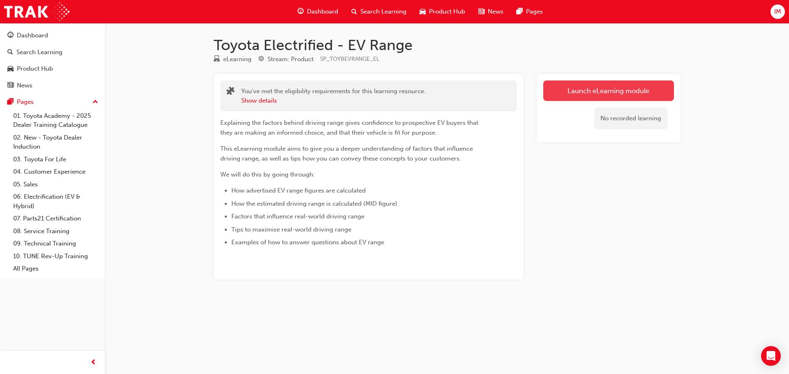
click at [573, 100] on link "Launch eLearning module" at bounding box center [608, 91] width 131 height 21
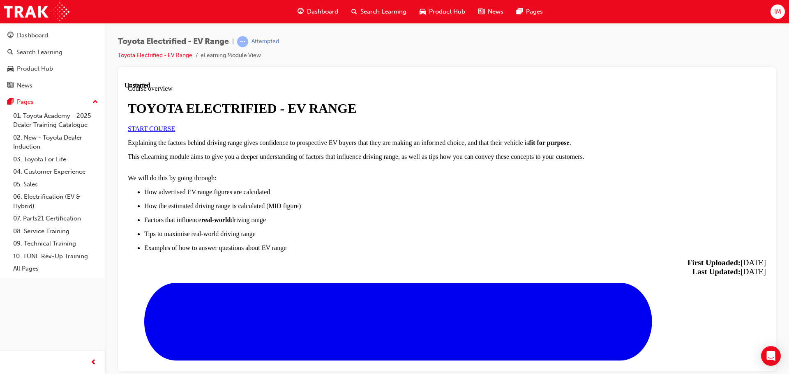
scroll to position [28, 0]
click at [175, 132] on span "START COURSE" at bounding box center [151, 128] width 47 height 7
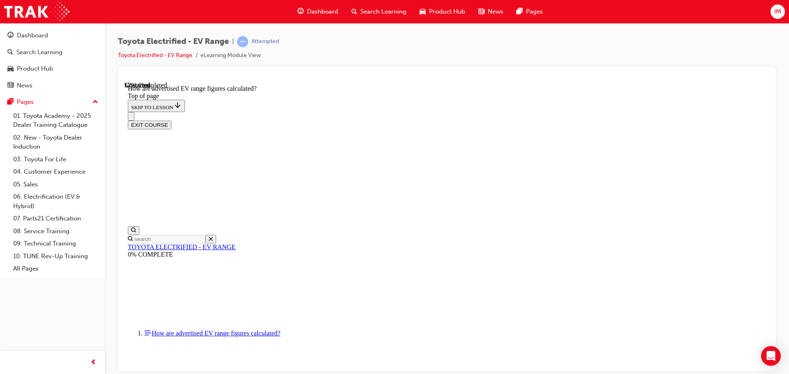
scroll to position [441, 0]
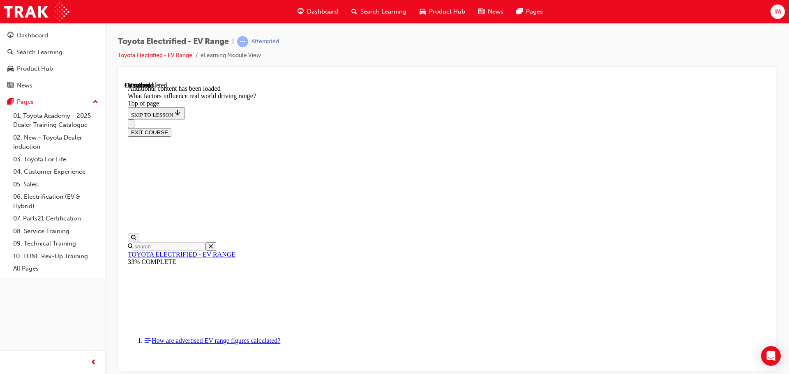
scroll to position [1045, 0]
drag, startPoint x: 490, startPoint y: 191, endPoint x: 385, endPoint y: 293, distance: 146.5
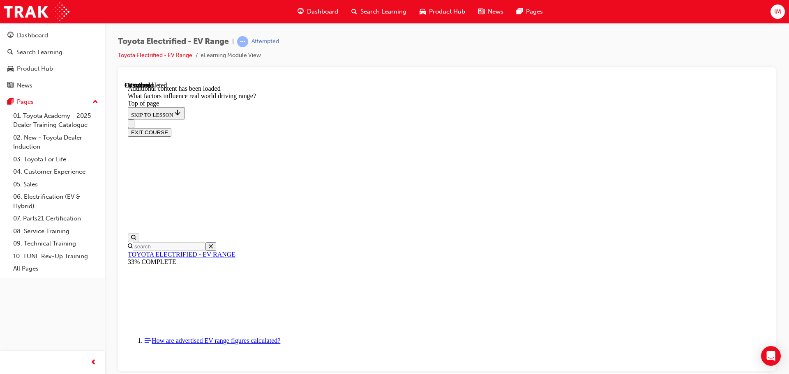
drag, startPoint x: 484, startPoint y: 194, endPoint x: 383, endPoint y: 304, distance: 148.7
drag, startPoint x: 485, startPoint y: 219, endPoint x: 576, endPoint y: 304, distance: 124.4
drag, startPoint x: 525, startPoint y: 176, endPoint x: 417, endPoint y: 287, distance: 155.2
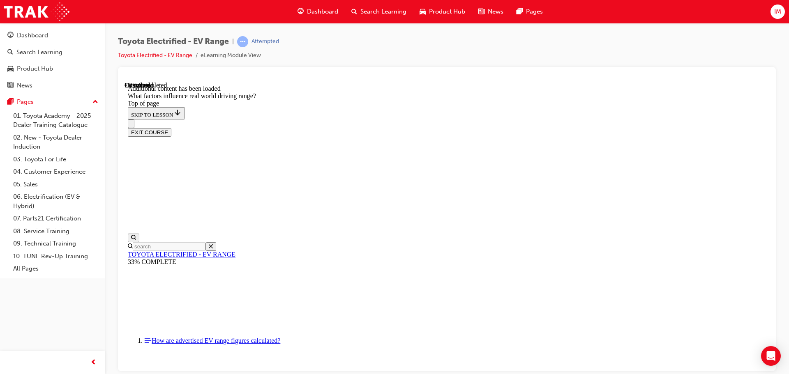
drag, startPoint x: 495, startPoint y: 184, endPoint x: 597, endPoint y: 304, distance: 157.8
drag, startPoint x: 503, startPoint y: 197, endPoint x: 430, endPoint y: 303, distance: 128.0
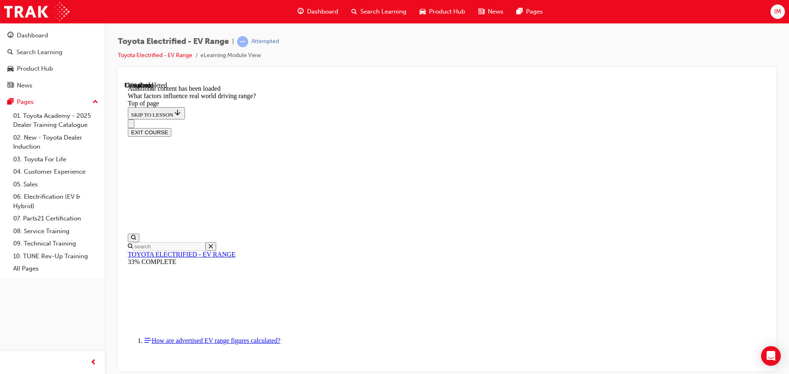
drag, startPoint x: 494, startPoint y: 201, endPoint x: 583, endPoint y: 309, distance: 140.3
drag, startPoint x: 500, startPoint y: 195, endPoint x: 566, endPoint y: 294, distance: 119.4
drag, startPoint x: 501, startPoint y: 203, endPoint x: 610, endPoint y: 299, distance: 144.4
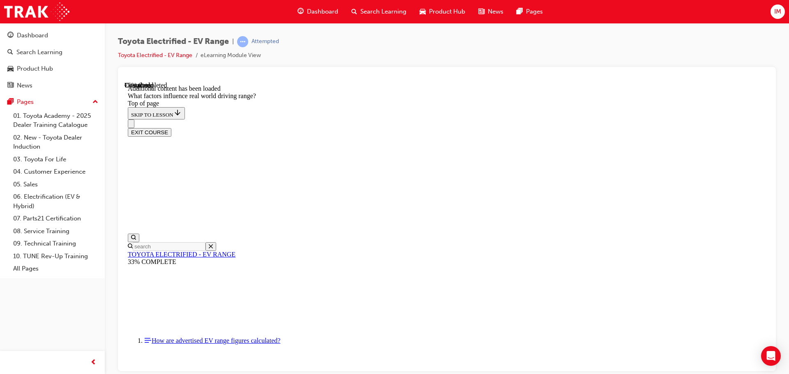
drag, startPoint x: 505, startPoint y: 208, endPoint x: 485, endPoint y: 192, distance: 25.7
drag, startPoint x: 494, startPoint y: 176, endPoint x: 396, endPoint y: 291, distance: 151.3
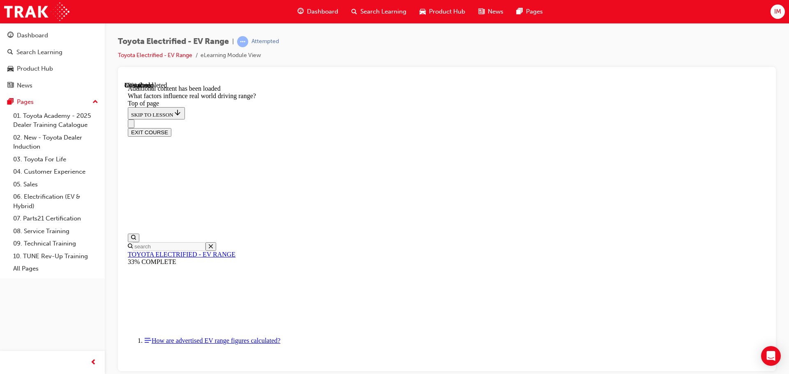
scroll to position [1032, 0]
drag, startPoint x: 511, startPoint y: 199, endPoint x: 403, endPoint y: 335, distance: 173.4
drag, startPoint x: 499, startPoint y: 208, endPoint x: 386, endPoint y: 315, distance: 155.6
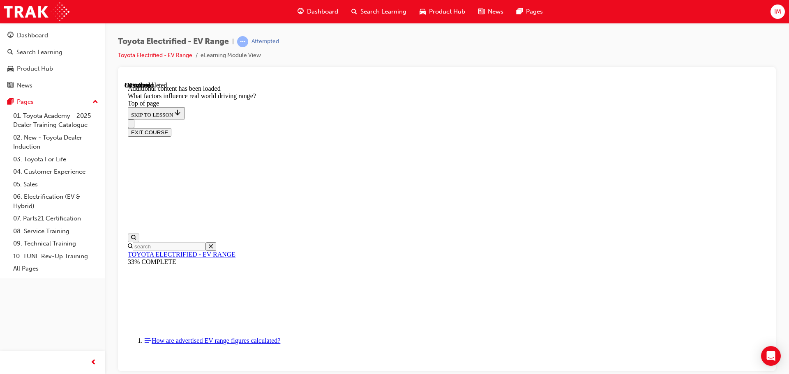
drag, startPoint x: 508, startPoint y: 189, endPoint x: 406, endPoint y: 291, distance: 144.7
drag, startPoint x: 487, startPoint y: 191, endPoint x: 386, endPoint y: 310, distance: 156.8
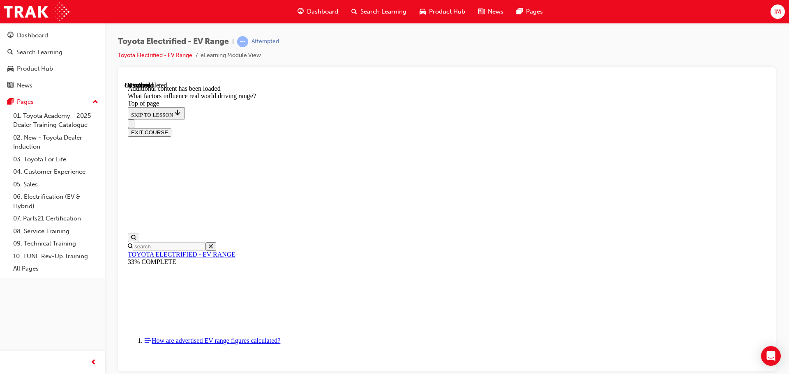
drag, startPoint x: 503, startPoint y: 201, endPoint x: 598, endPoint y: 301, distance: 138.1
drag, startPoint x: 499, startPoint y: 190, endPoint x: 589, endPoint y: 277, distance: 125.3
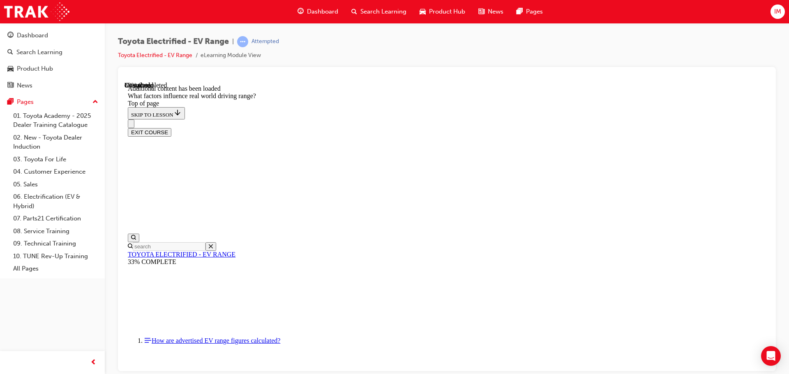
drag, startPoint x: 506, startPoint y: 194, endPoint x: 604, endPoint y: 295, distance: 140.7
drag, startPoint x: 521, startPoint y: 211, endPoint x: 590, endPoint y: 284, distance: 100.6
drag, startPoint x: 480, startPoint y: 219, endPoint x: 404, endPoint y: 275, distance: 95.0
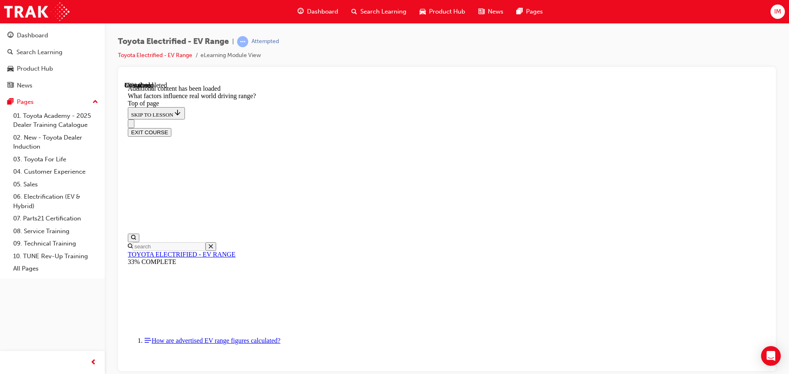
drag, startPoint x: 506, startPoint y: 186, endPoint x: 599, endPoint y: 277, distance: 130.2
drag, startPoint x: 495, startPoint y: 351, endPoint x: 493, endPoint y: 343, distance: 8.6
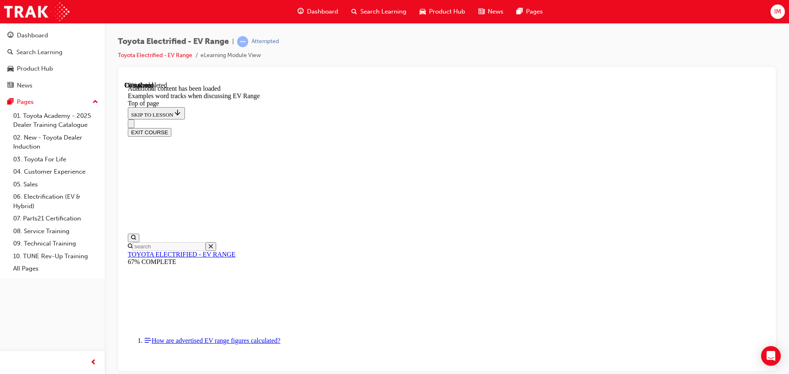
scroll to position [853, 0]
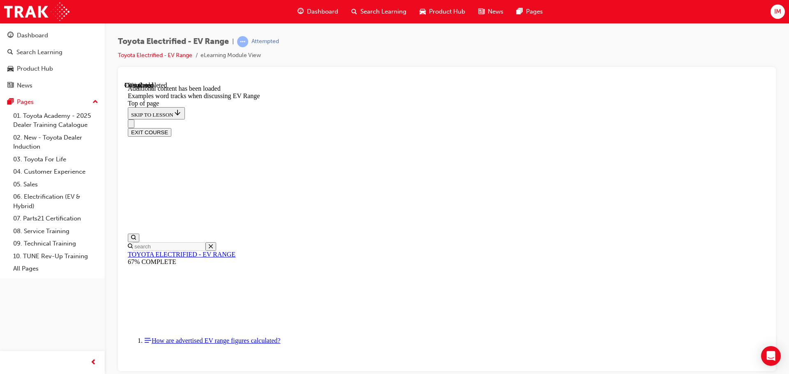
drag, startPoint x: 350, startPoint y: 259, endPoint x: 350, endPoint y: 272, distance: 13.6
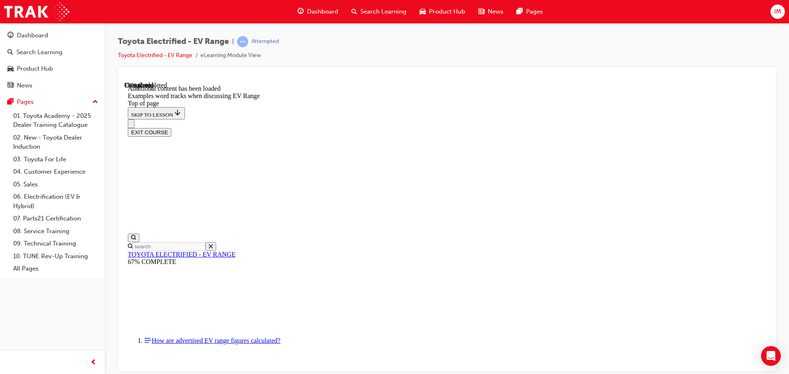
drag, startPoint x: 352, startPoint y: 309, endPoint x: 351, endPoint y: 321, distance: 11.5
drag, startPoint x: 352, startPoint y: 324, endPoint x: 370, endPoint y: 262, distance: 64.2
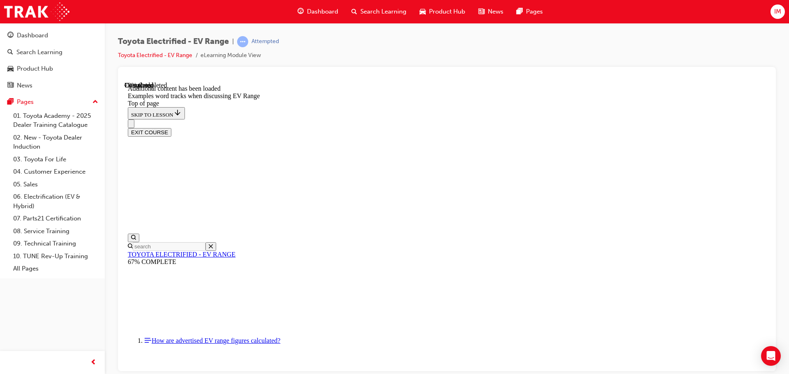
drag, startPoint x: 385, startPoint y: 245, endPoint x: 383, endPoint y: 249, distance: 4.4
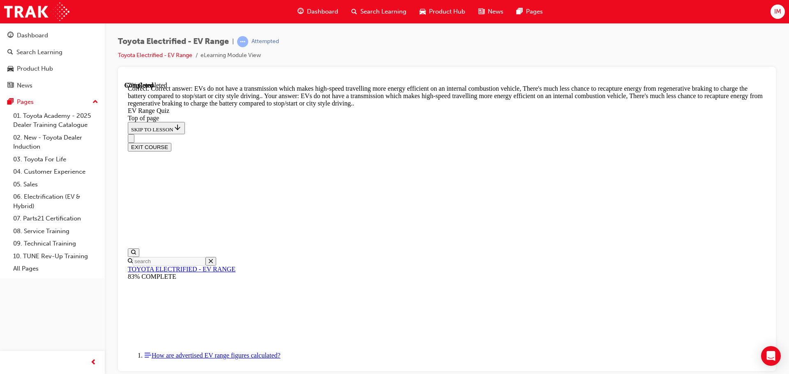
scroll to position [204, 0]
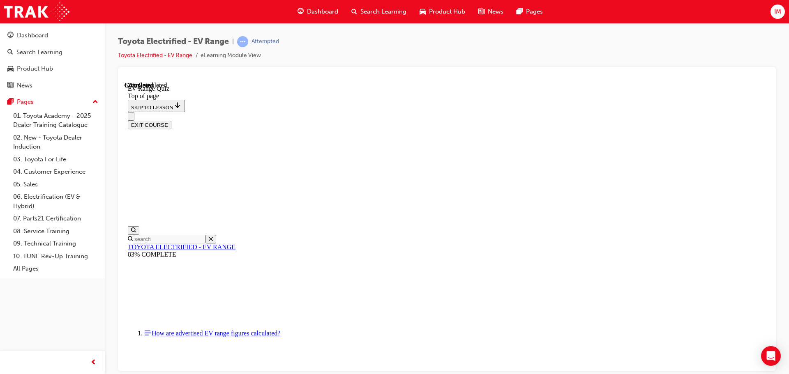
scroll to position [135, 0]
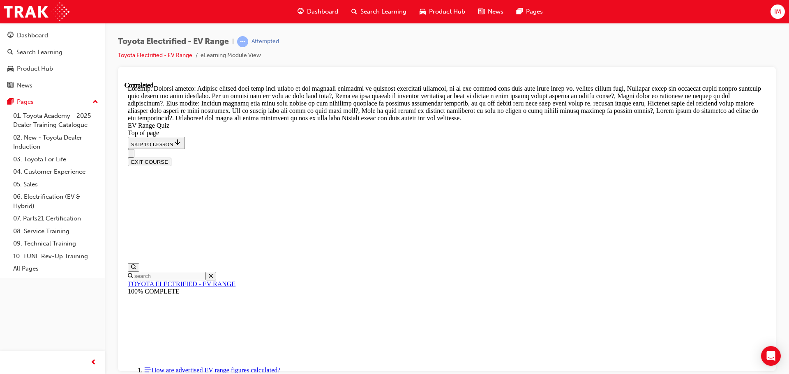
scroll to position [291, 0]
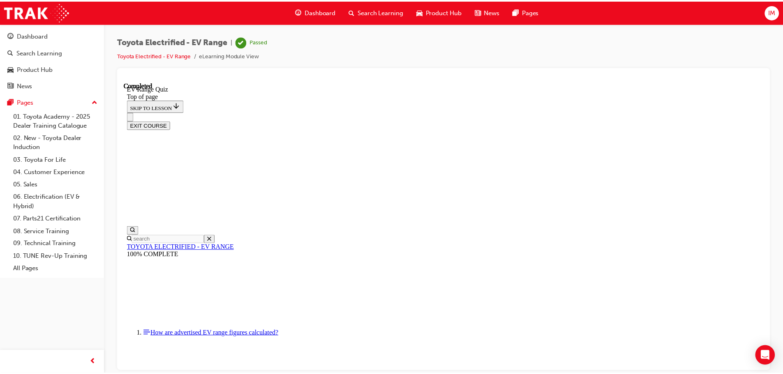
scroll to position [0, 0]
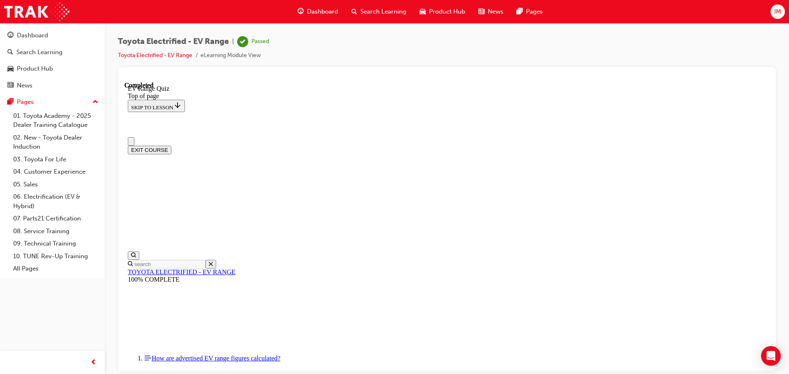
click at [441, 7] on span "Product Hub" at bounding box center [447, 11] width 36 height 9
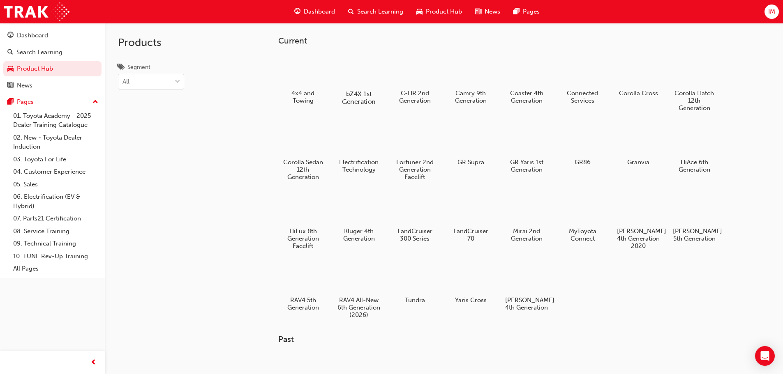
click at [373, 77] on div at bounding box center [359, 70] width 46 height 32
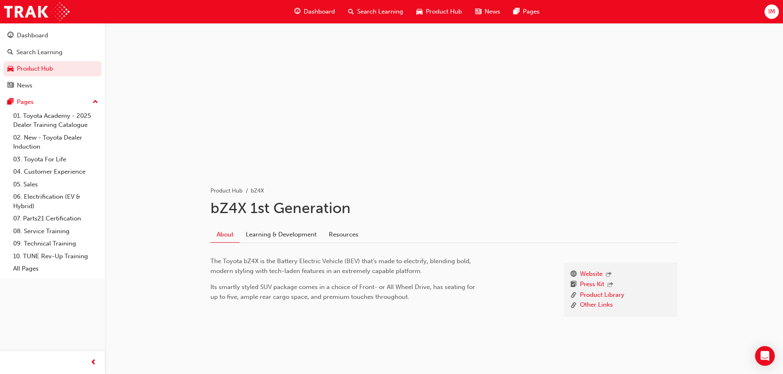
scroll to position [30, 0]
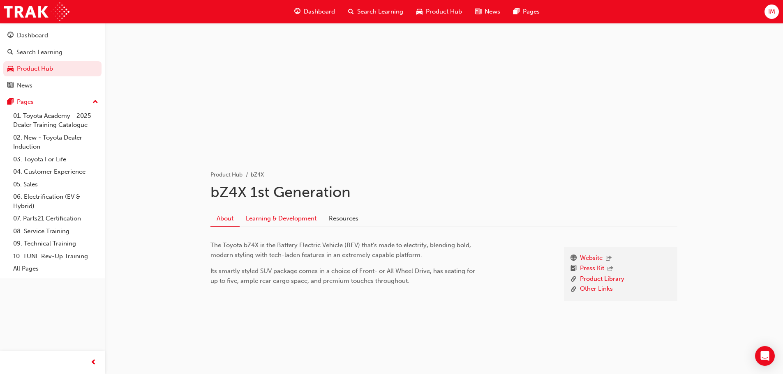
click at [293, 214] on link "Learning & Development" at bounding box center [281, 219] width 83 height 16
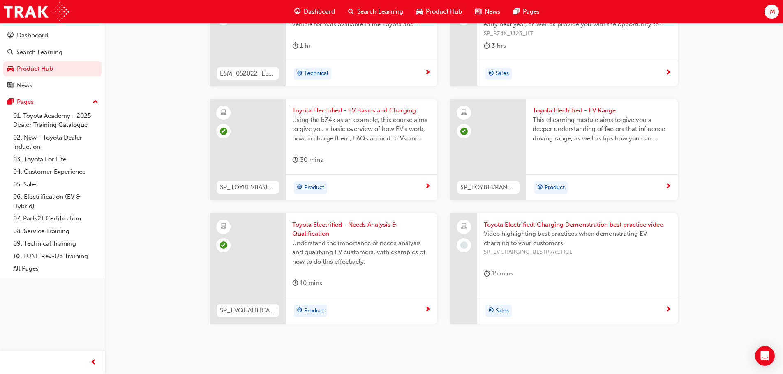
scroll to position [758, 0]
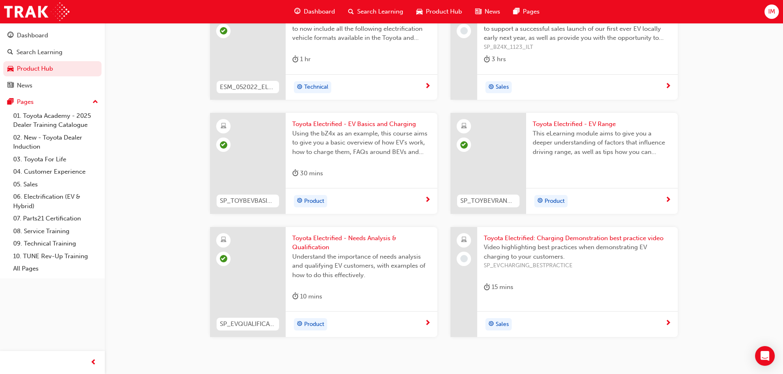
click at [518, 243] on span "Video highlighting best practices when demonstrating EV charging to your custom…" at bounding box center [577, 252] width 187 height 18
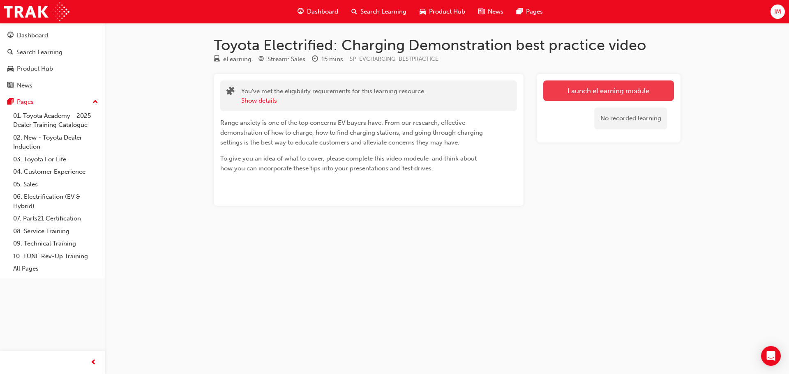
click at [571, 92] on link "Launch eLearning module" at bounding box center [608, 91] width 131 height 21
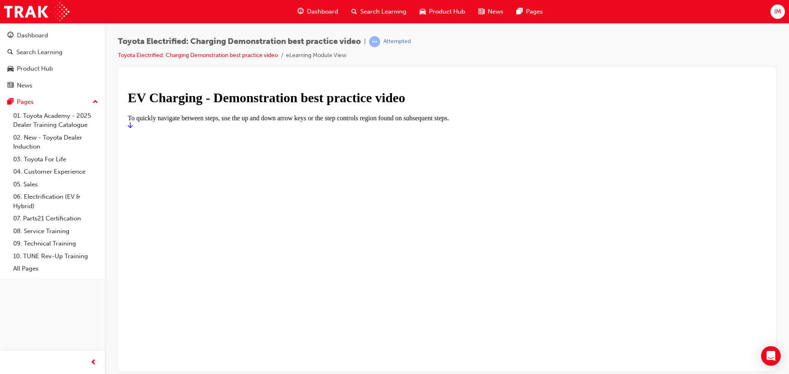
click at [133, 128] on icon "Start" at bounding box center [130, 125] width 5 height 7
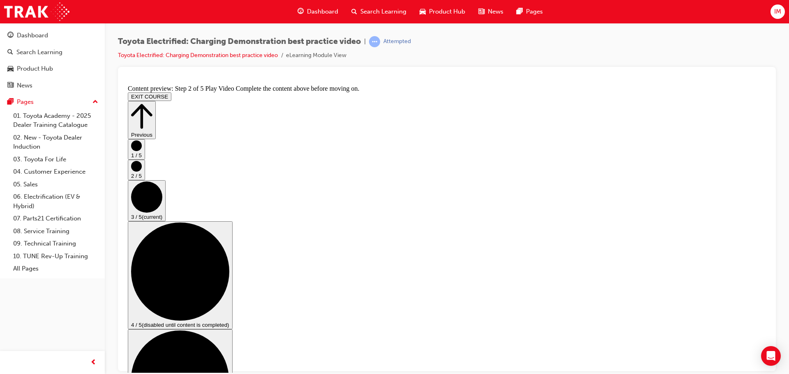
scroll to position [69, 0]
checkbox input "true"
drag, startPoint x: 356, startPoint y: 221, endPoint x: 365, endPoint y: 277, distance: 56.2
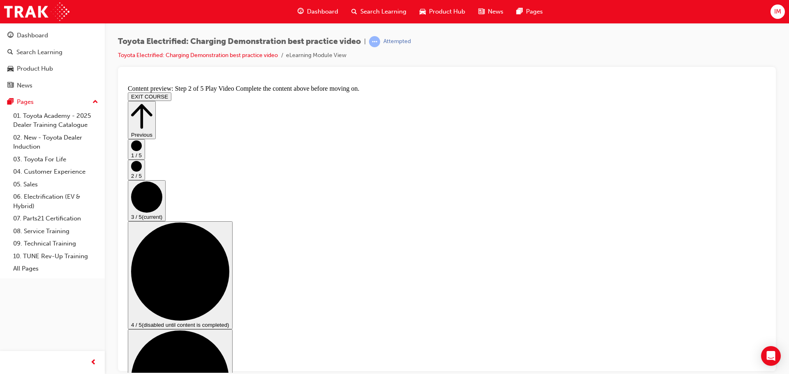
checkbox input "true"
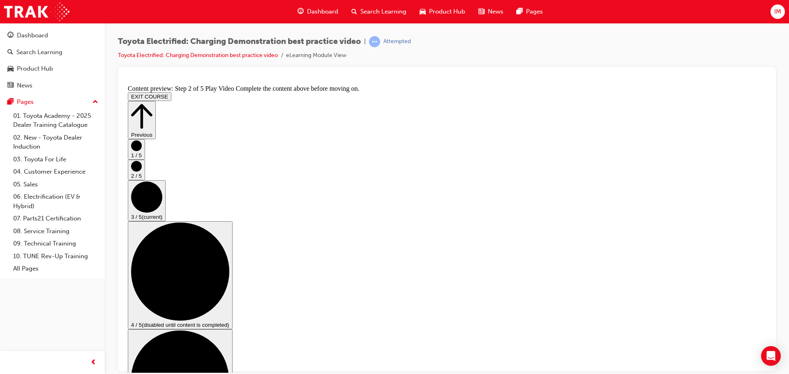
checkbox input "true"
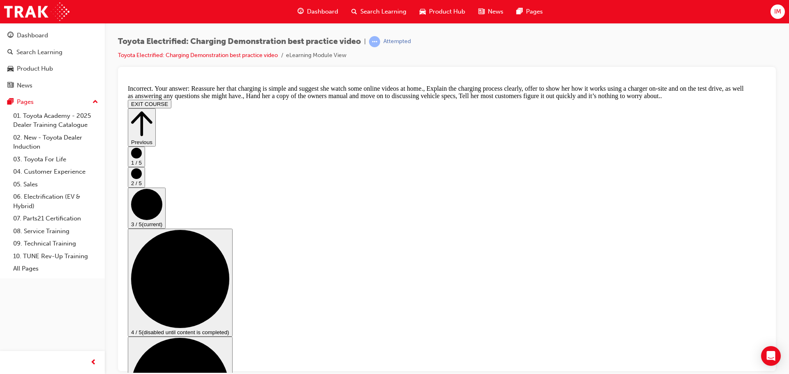
scroll to position [80, 0]
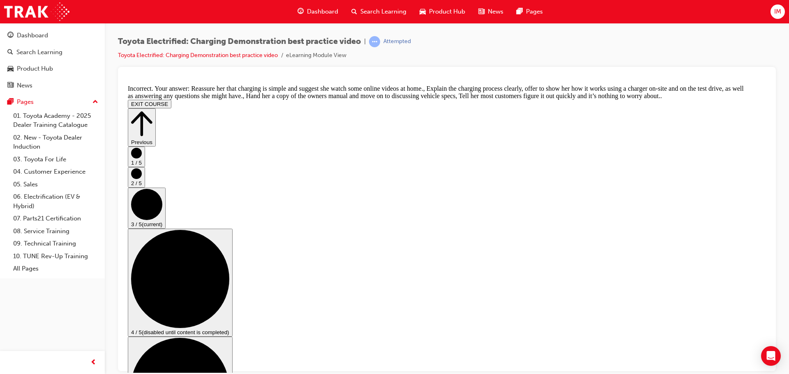
checkbox input "false"
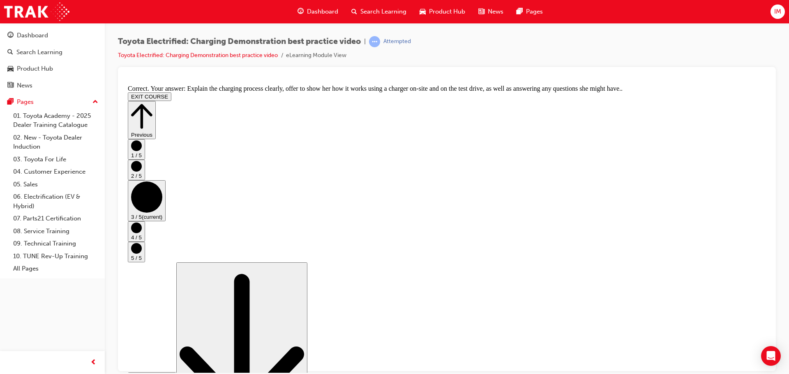
scroll to position [155, 0]
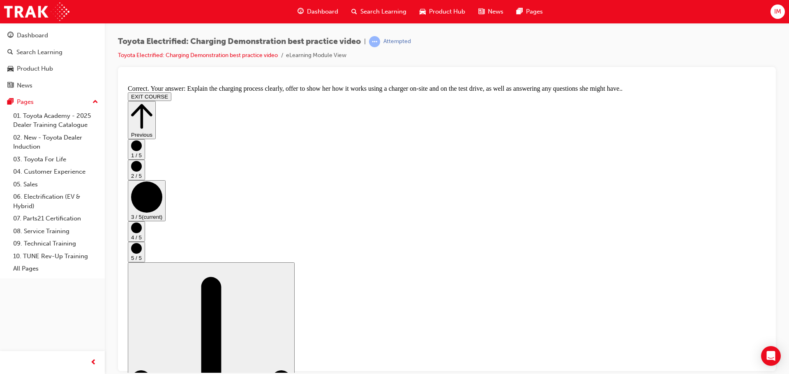
click at [755, 353] on div "Scroll page down (disabled because this is the bottom of the page) Go to next s…" at bounding box center [447, 374] width 638 height 224
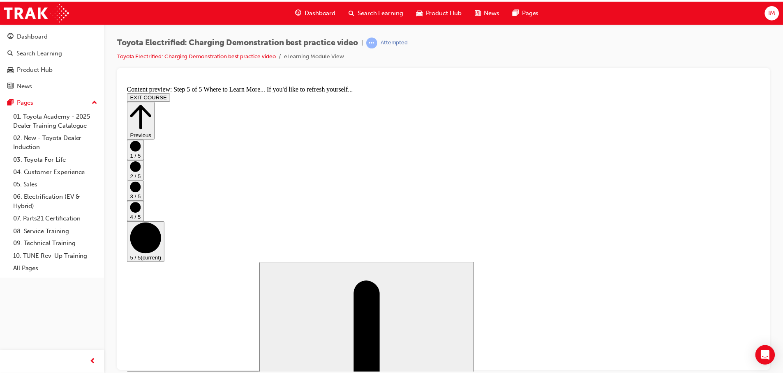
scroll to position [87, 0]
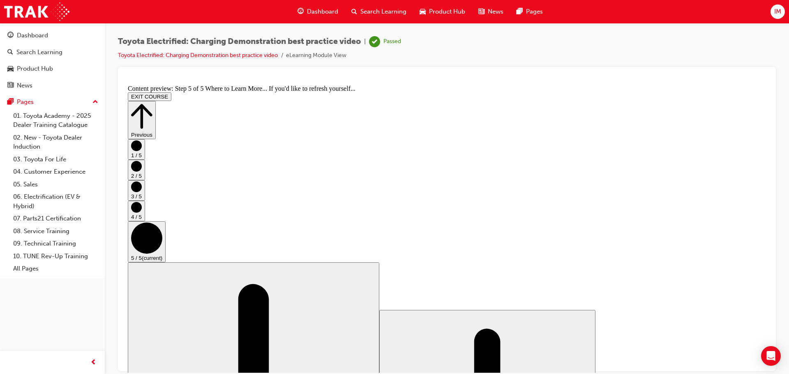
click at [430, 14] on span "Product Hub" at bounding box center [447, 11] width 36 height 9
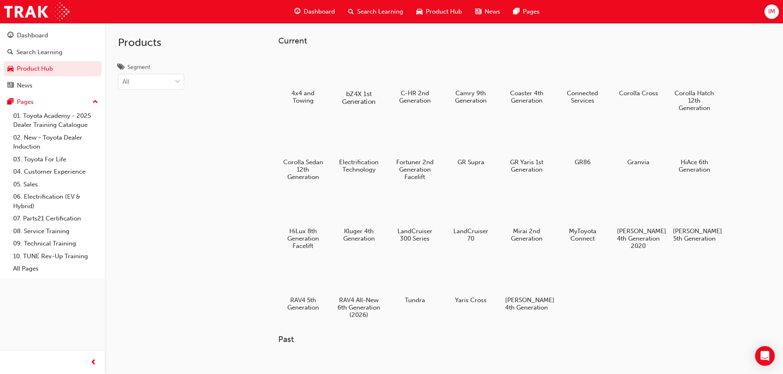
click at [340, 85] on div at bounding box center [359, 70] width 46 height 32
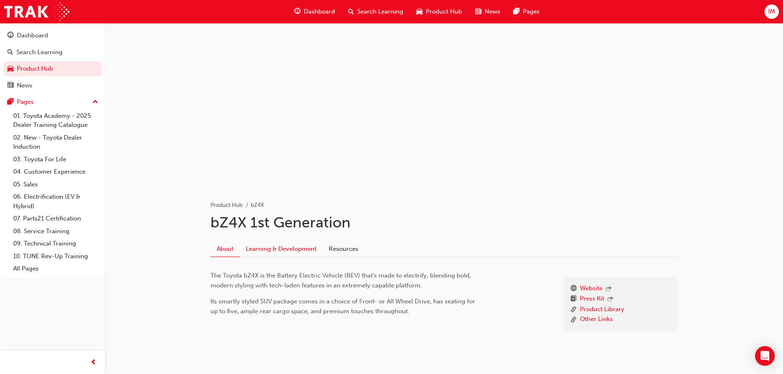
click at [250, 249] on link "Learning & Development" at bounding box center [281, 249] width 83 height 16
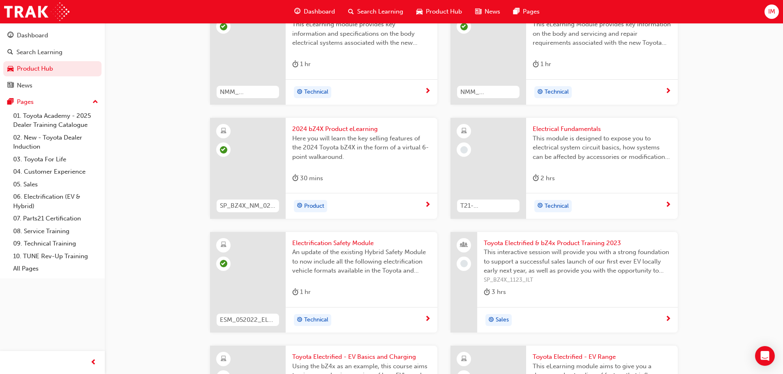
scroll to position [512, 0]
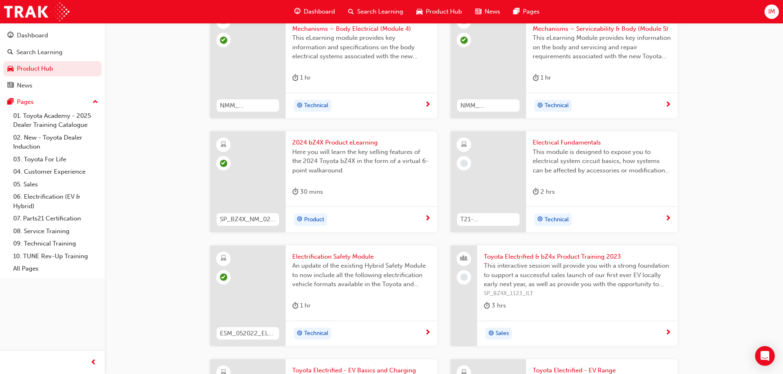
click at [572, 138] on span "Electrical Fundamentals" at bounding box center [602, 142] width 139 height 9
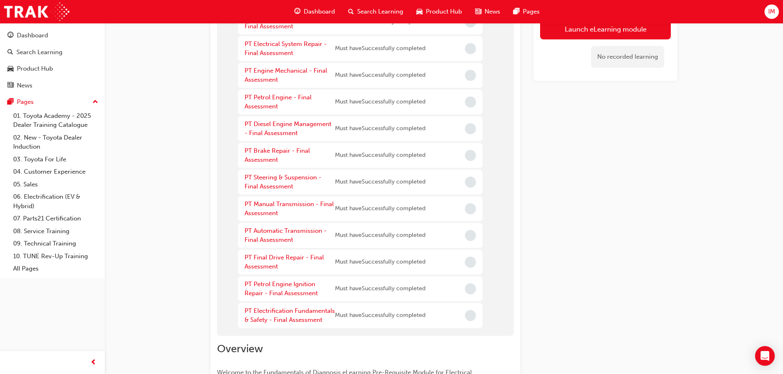
scroll to position [96, 0]
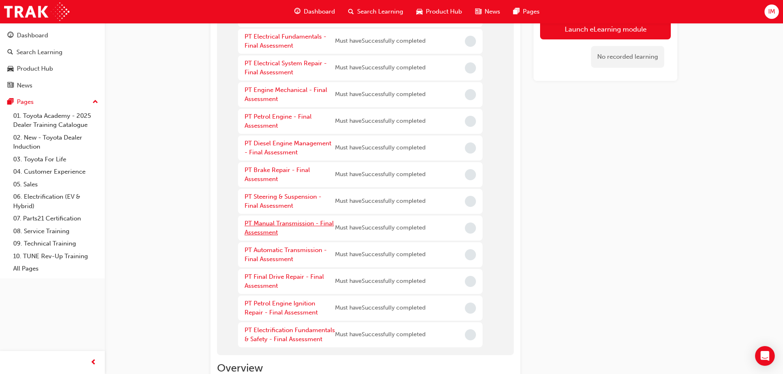
click at [287, 225] on link "PT Manual Transmission - Final Assessment" at bounding box center [289, 228] width 89 height 17
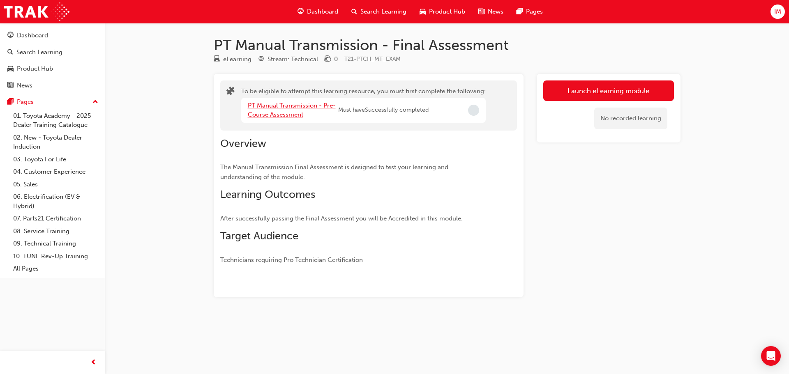
click at [279, 115] on link "PT Manual Transmission - Pre-Course Assessment" at bounding box center [292, 110] width 88 height 17
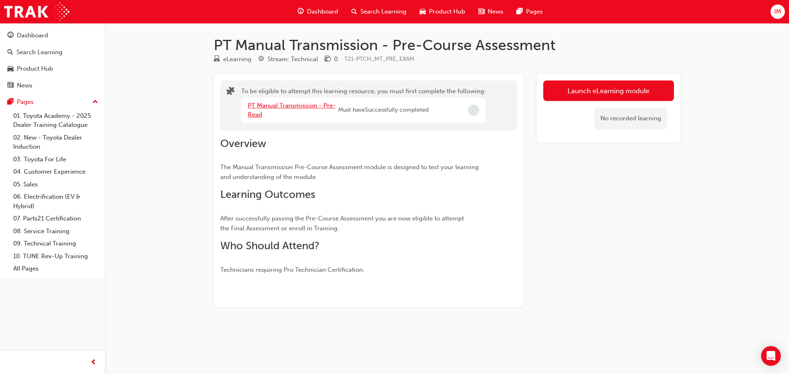
click at [278, 105] on link "PT Manual Transmission - Pre-Read" at bounding box center [292, 110] width 88 height 17
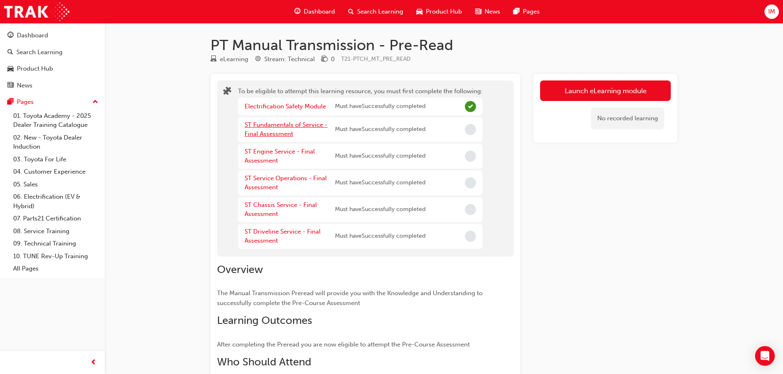
click at [274, 124] on link "ST Fundamentals of Service - Final Assessment" at bounding box center [286, 129] width 83 height 17
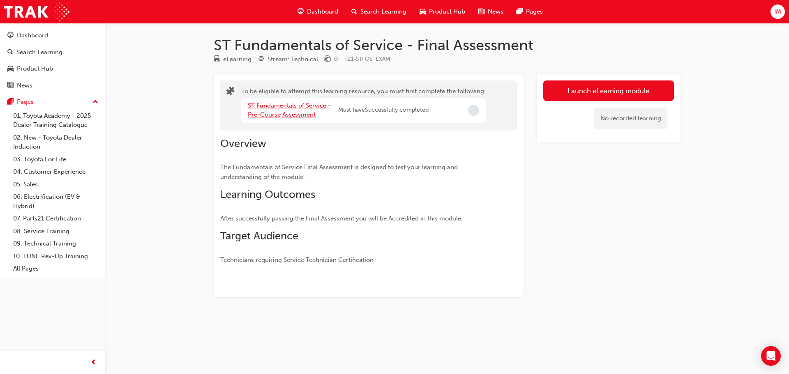
click at [275, 116] on link "ST Fundamentals of Service - Pre-Course Assessment" at bounding box center [289, 110] width 83 height 17
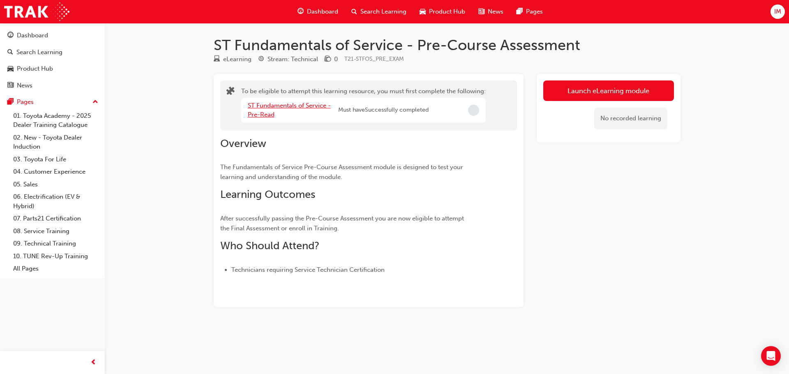
click at [263, 117] on link "ST Fundamentals of Service - Pre-Read" at bounding box center [289, 110] width 83 height 17
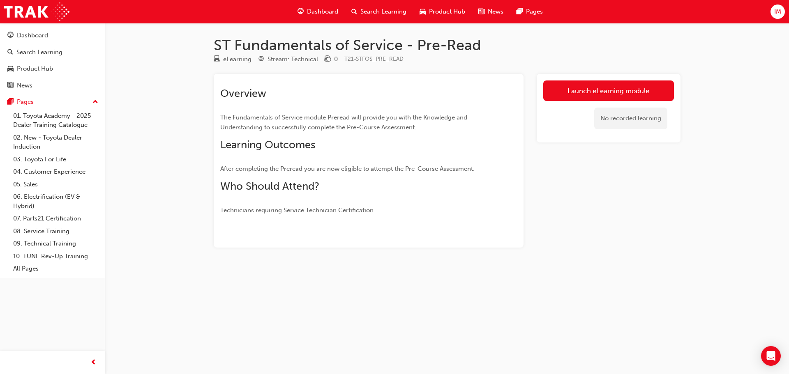
click at [431, 12] on span "Product Hub" at bounding box center [447, 11] width 36 height 9
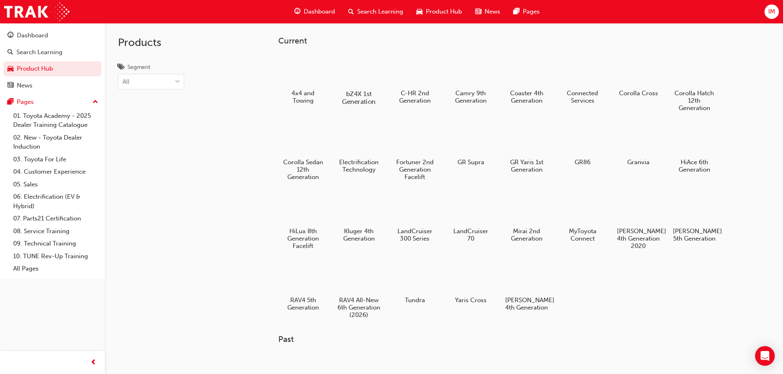
click at [383, 65] on div "bZ4X 1st Generation" at bounding box center [359, 80] width 52 height 58
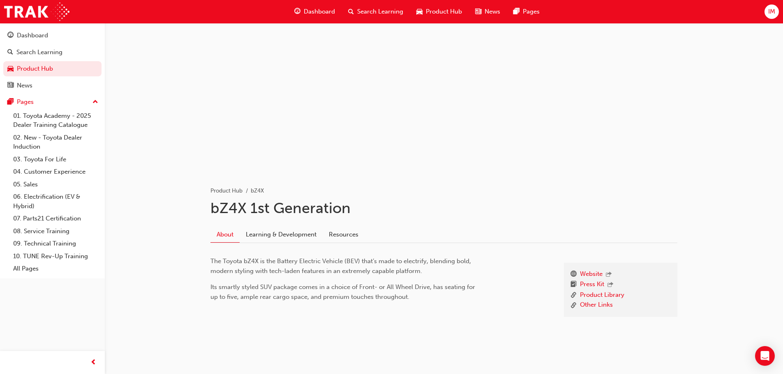
scroll to position [30, 0]
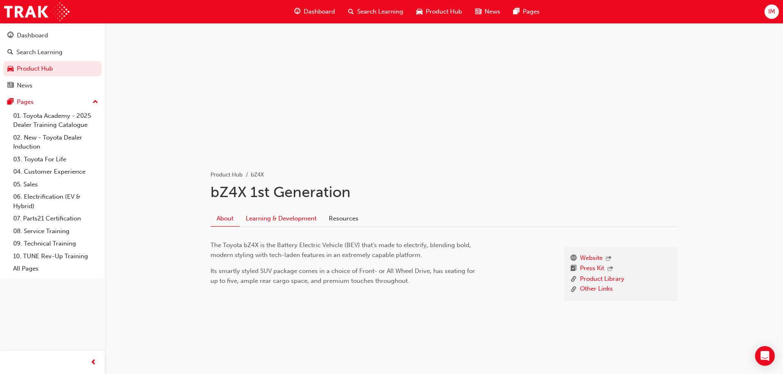
click at [284, 216] on link "Learning & Development" at bounding box center [281, 219] width 83 height 16
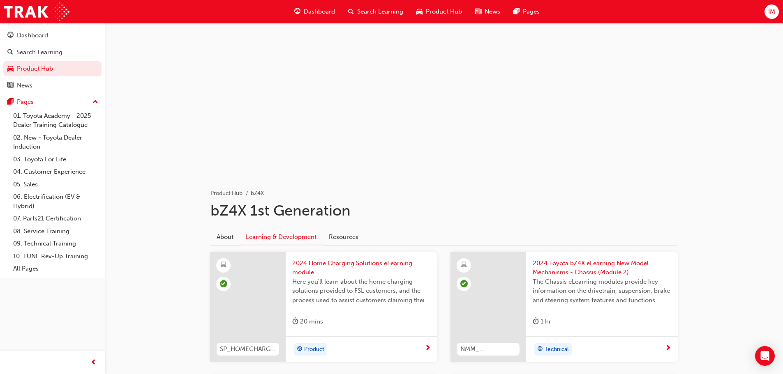
scroll to position [5, 0]
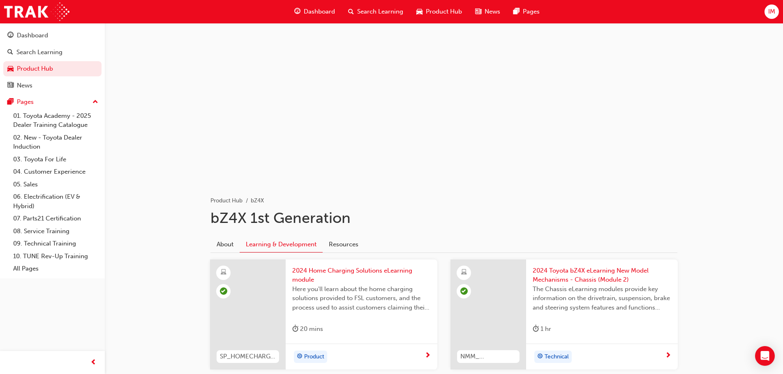
click at [257, 199] on li "bZ4X" at bounding box center [257, 200] width 13 height 9
click at [237, 199] on link "Product Hub" at bounding box center [226, 200] width 32 height 7
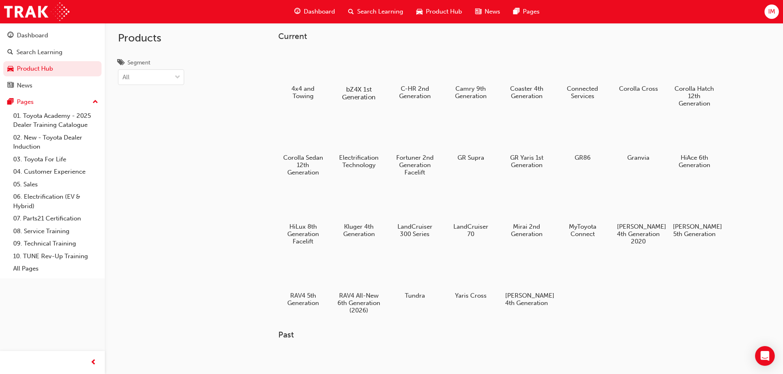
click at [357, 94] on h5 "bZ4X 1st Generation" at bounding box center [359, 93] width 46 height 16
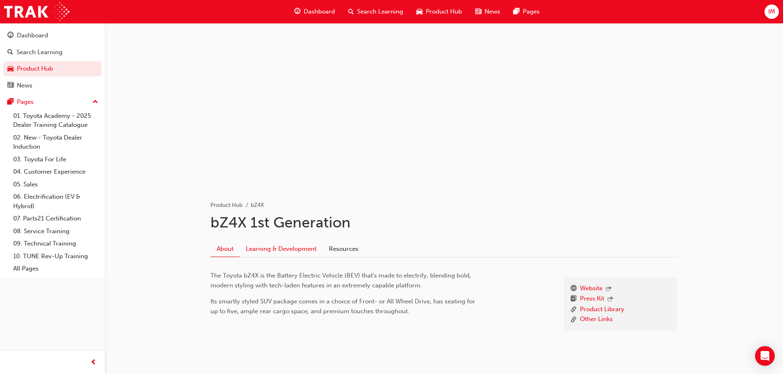
click at [293, 245] on link "Learning & Development" at bounding box center [281, 249] width 83 height 16
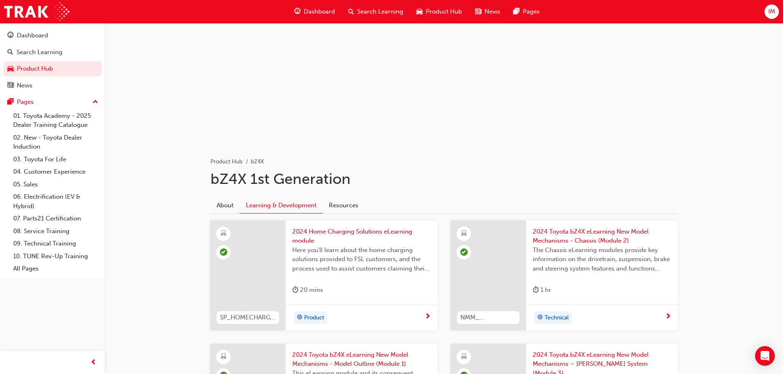
scroll to position [41, 0]
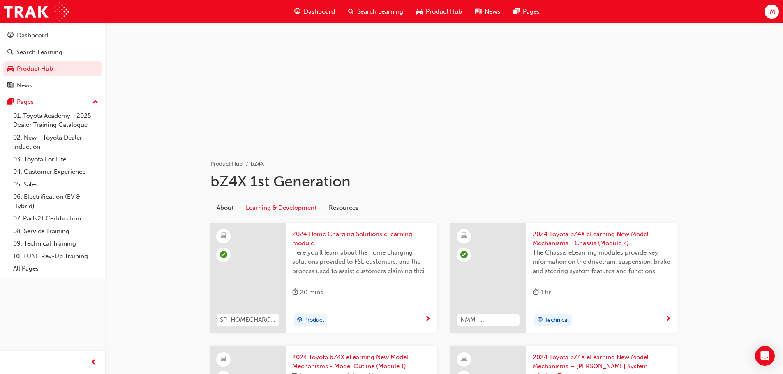
click at [228, 157] on div "Product Hub bZ4X" at bounding box center [443, 157] width 467 height 23
click at [228, 164] on link "Product Hub" at bounding box center [226, 164] width 32 height 7
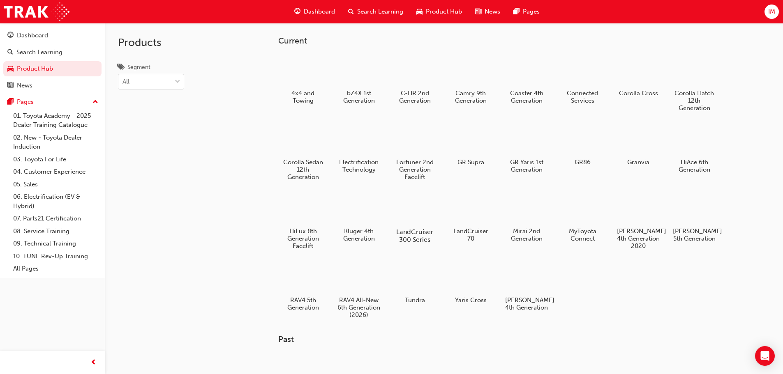
click at [432, 228] on h5 "LandCruiser 300 Series" at bounding box center [415, 236] width 46 height 16
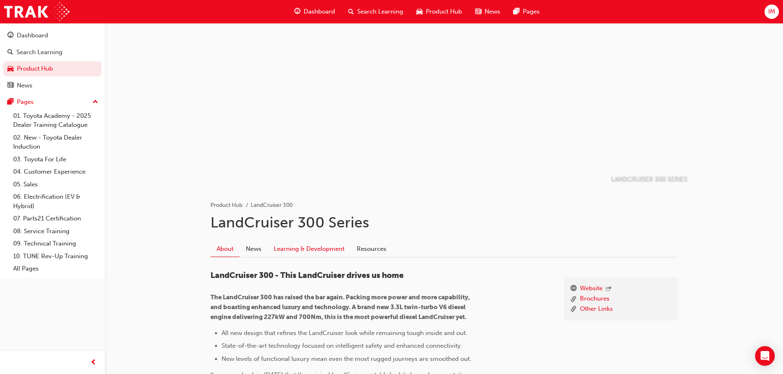
click at [322, 247] on link "Learning & Development" at bounding box center [309, 249] width 83 height 16
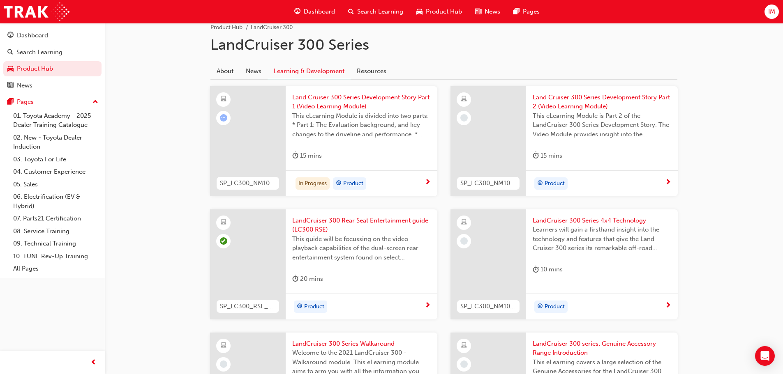
scroll to position [192, 0]
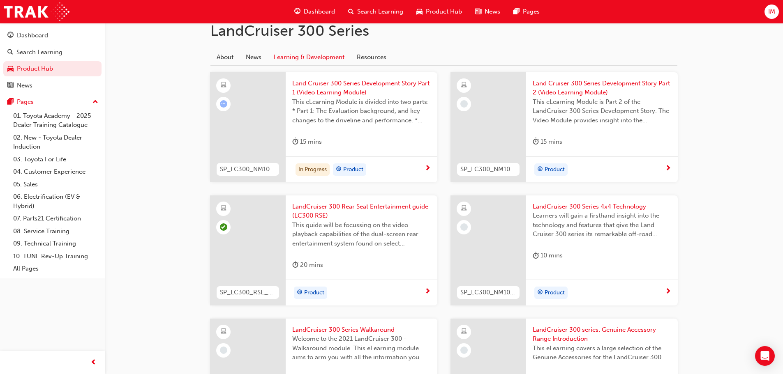
click at [325, 87] on span "Land Cruiser 300 Series Development Story Part 1 (Video Learning Module)" at bounding box center [361, 88] width 139 height 18
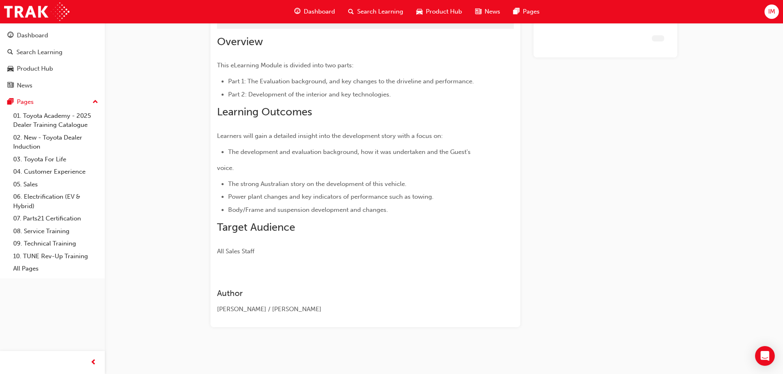
scroll to position [70, 0]
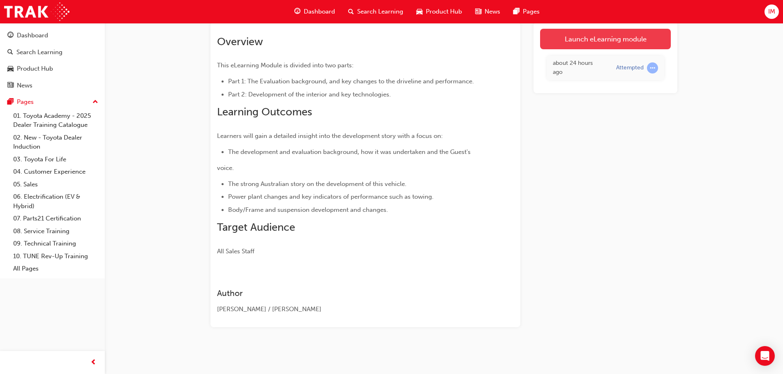
click at [612, 44] on link "Launch eLearning module" at bounding box center [605, 39] width 131 height 21
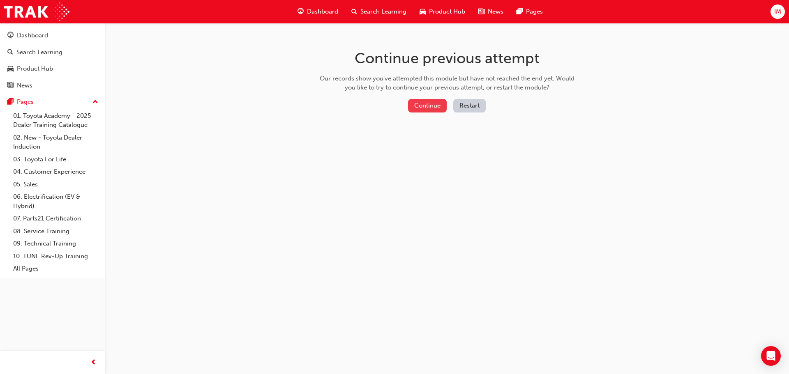
click at [423, 104] on button "Continue" at bounding box center [427, 106] width 39 height 14
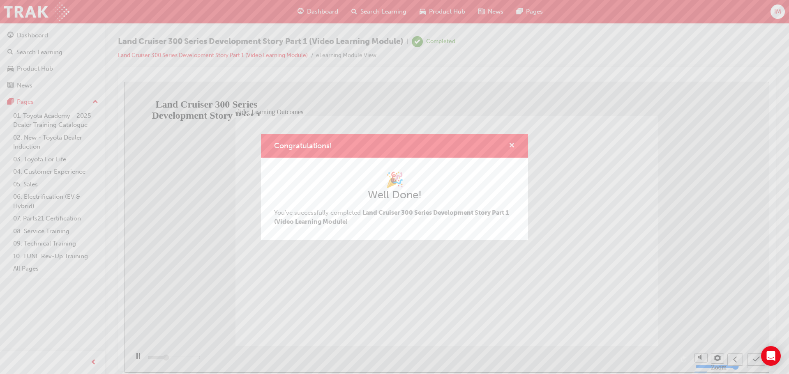
click at [514, 145] on span "cross-icon" at bounding box center [512, 146] width 6 height 7
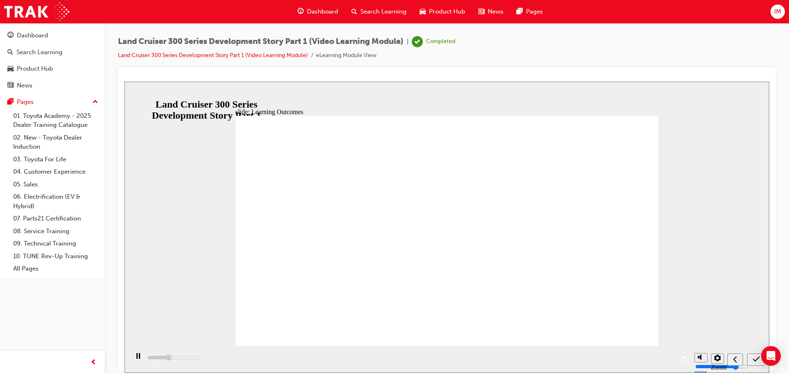
type input "5200"
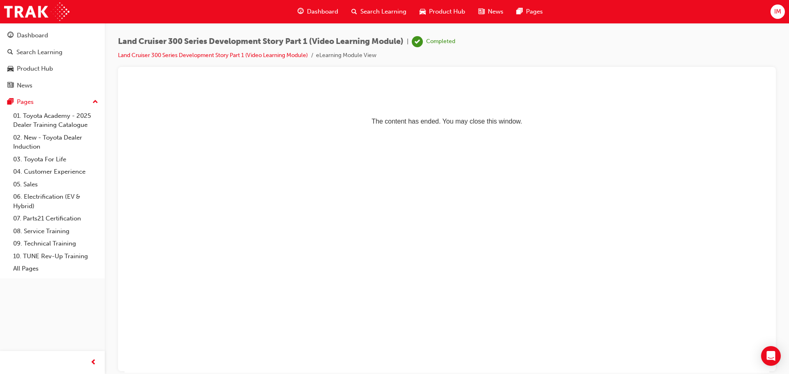
click at [418, 10] on div "Product Hub" at bounding box center [442, 11] width 59 height 17
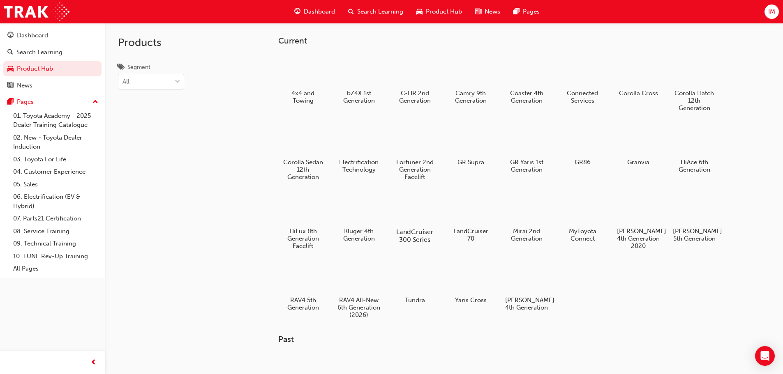
click at [414, 219] on div at bounding box center [415, 208] width 46 height 33
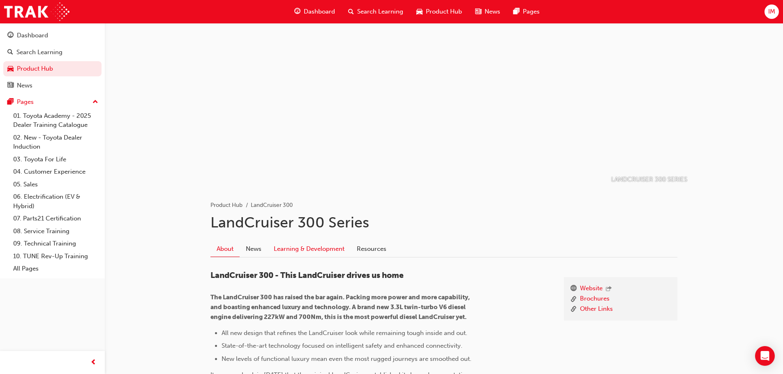
click at [307, 256] on link "Learning & Development" at bounding box center [309, 249] width 83 height 16
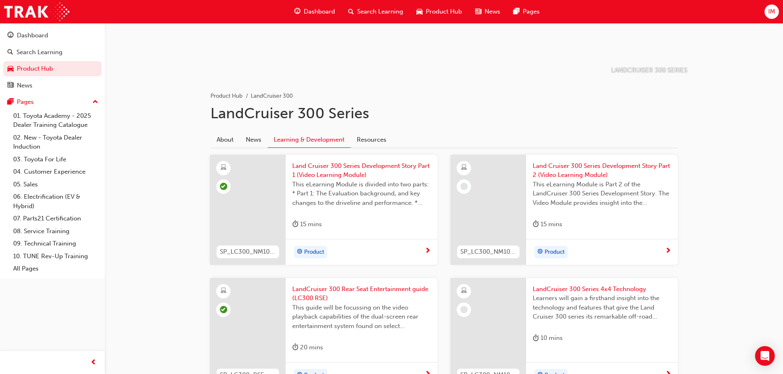
scroll to position [164, 0]
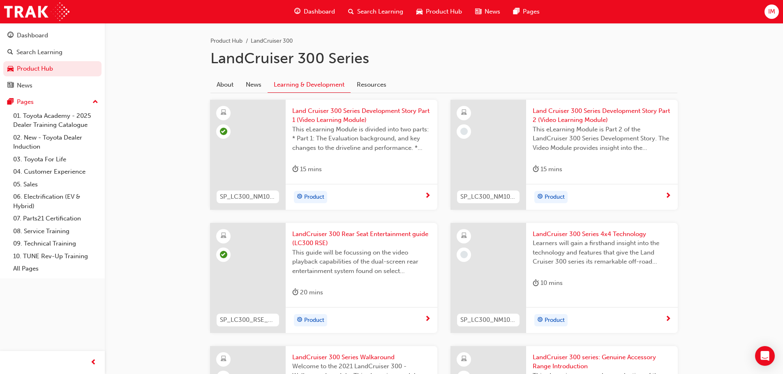
click at [554, 114] on span "Land Cruiser 300 Series Development Story Part 2 (Video Learning Module)" at bounding box center [602, 115] width 139 height 18
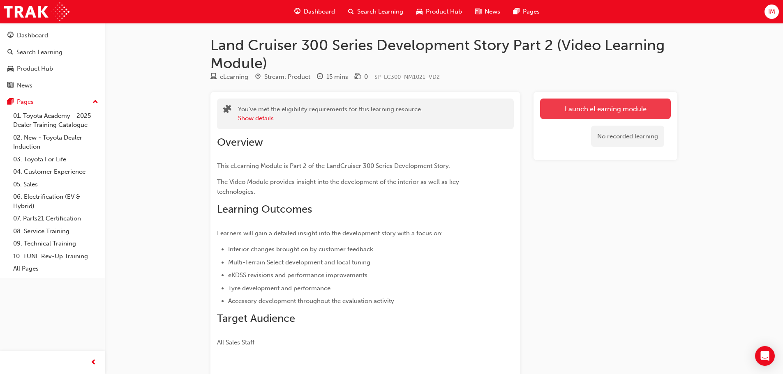
click at [557, 117] on link "Launch eLearning module" at bounding box center [605, 109] width 131 height 21
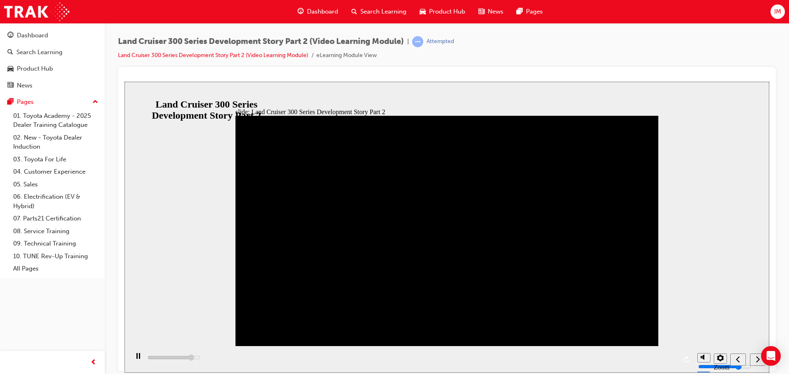
click at [755, 356] on div "next" at bounding box center [757, 360] width 9 height 9
click at [136, 358] on icon "play/pause" at bounding box center [138, 355] width 5 height 5
click at [753, 363] on div "next" at bounding box center [757, 360] width 9 height 9
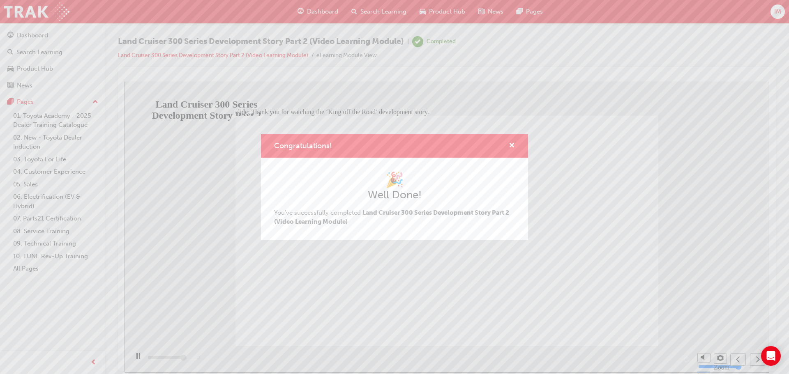
click at [753, 363] on div "Congratulations! 🎉 Well Done! You've successfully completed Land Cruiser 300 Se…" at bounding box center [394, 187] width 789 height 374
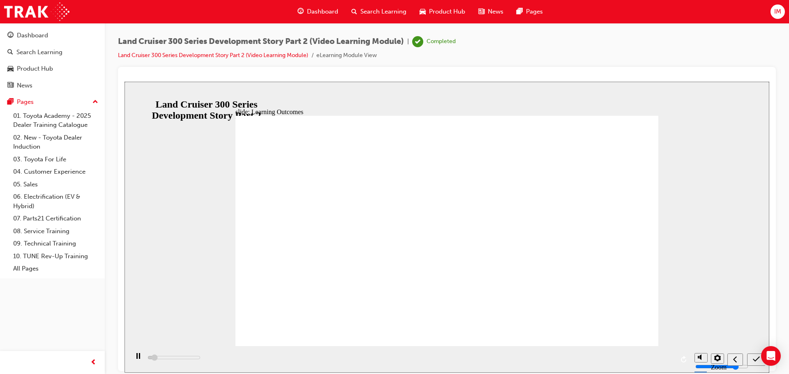
click at [753, 363] on icon "submit" at bounding box center [756, 359] width 7 height 7
type input "1200"
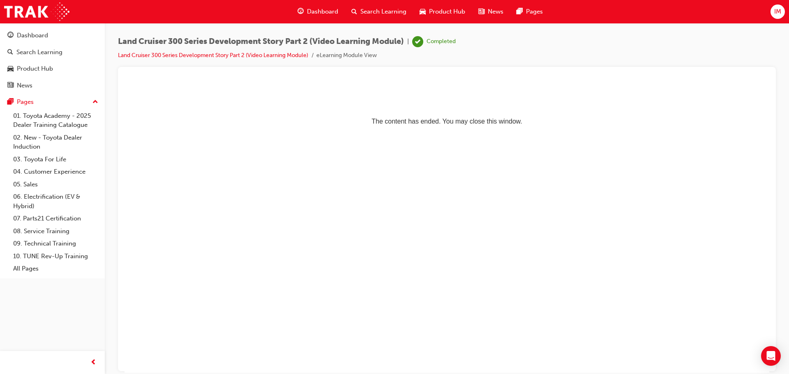
click at [436, 11] on span "Product Hub" at bounding box center [447, 11] width 36 height 9
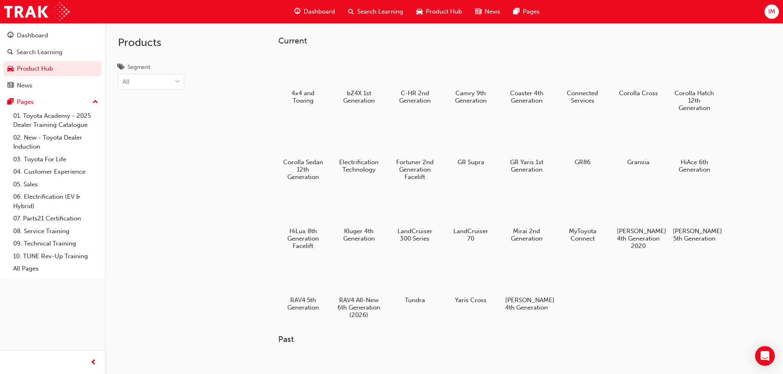
click at [390, 222] on div "4x4 and Towing bZ4X 1st Generation C-HR 2nd Generation Camry 9th Generation Coa…" at bounding box center [511, 190] width 467 height 276
click at [402, 226] on div "LandCruiser 300 Series" at bounding box center [414, 218] width 52 height 58
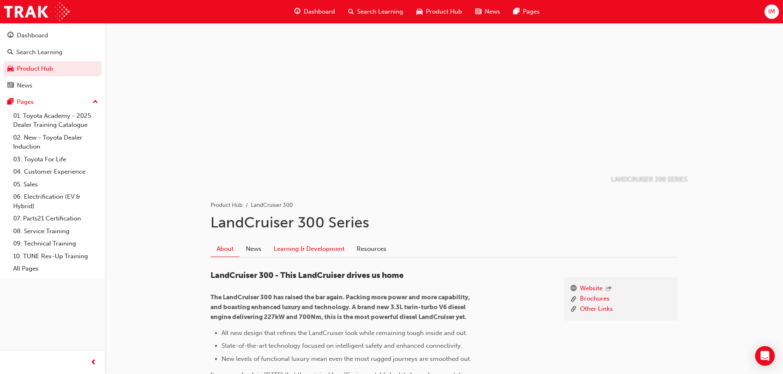
click at [284, 249] on link "Learning & Development" at bounding box center [309, 249] width 83 height 16
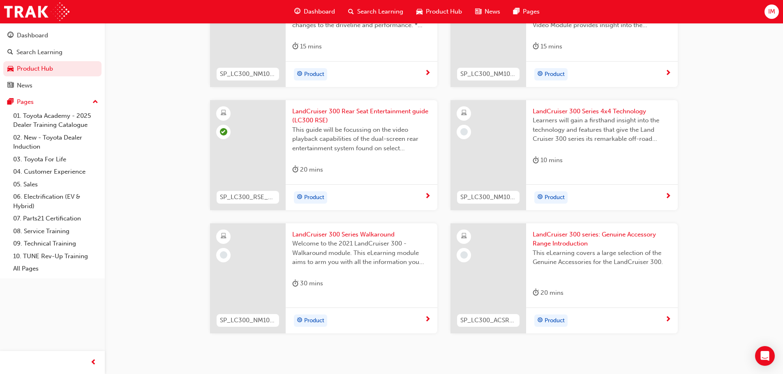
scroll to position [288, 0]
click at [568, 111] on span "LandCruiser 300 Series 4x4 Technology" at bounding box center [602, 110] width 139 height 9
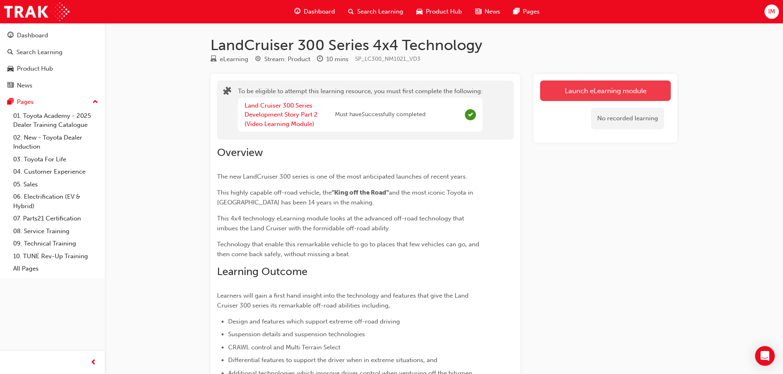
click at [575, 100] on button "Launch eLearning module" at bounding box center [605, 91] width 131 height 21
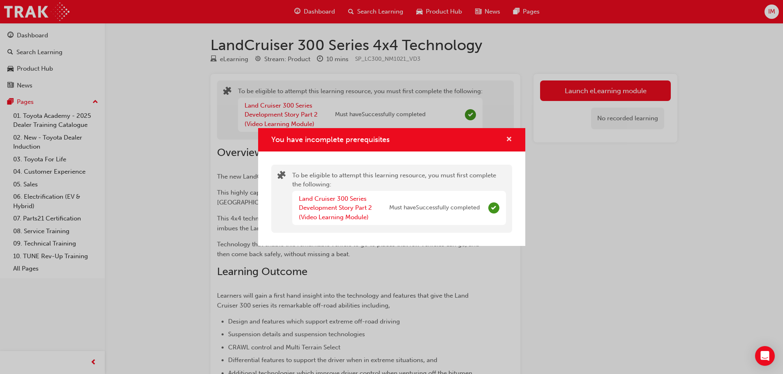
click at [509, 143] on span "cross-icon" at bounding box center [509, 139] width 6 height 7
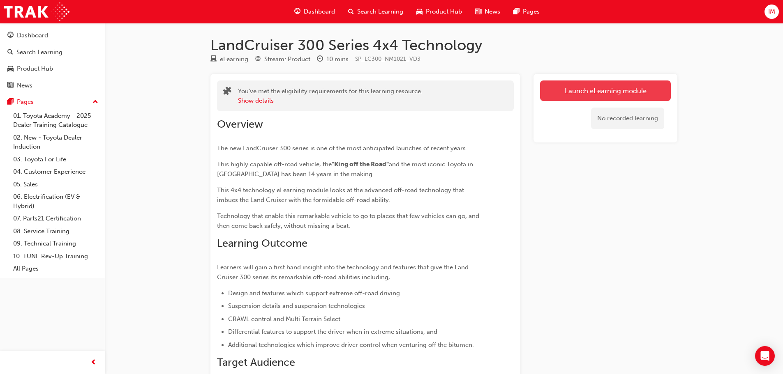
click at [575, 89] on link "Launch eLearning module" at bounding box center [605, 91] width 131 height 21
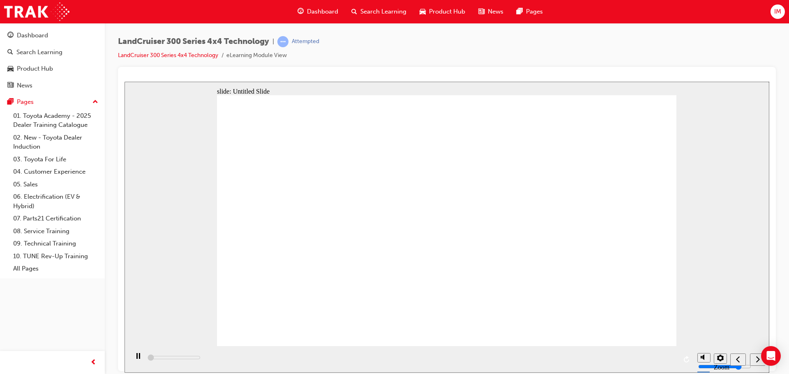
type input "1700"
